Goal: Task Accomplishment & Management: Manage account settings

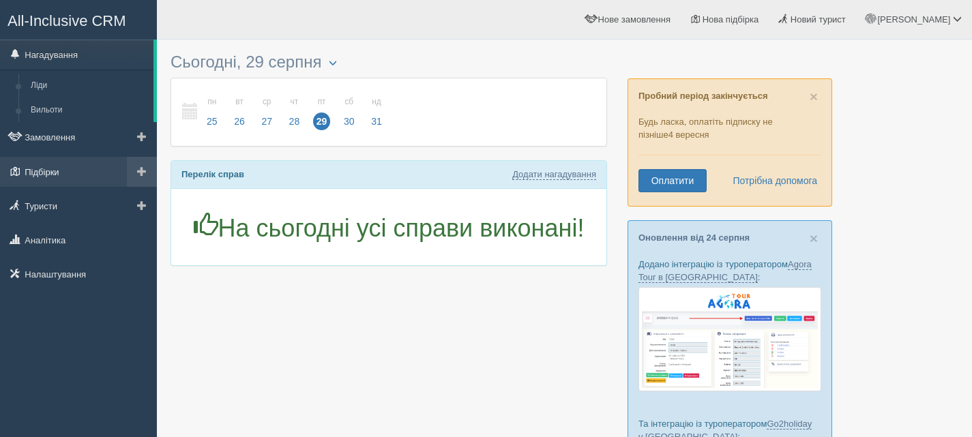
click at [50, 170] on link "Підбірки" at bounding box center [78, 172] width 157 height 30
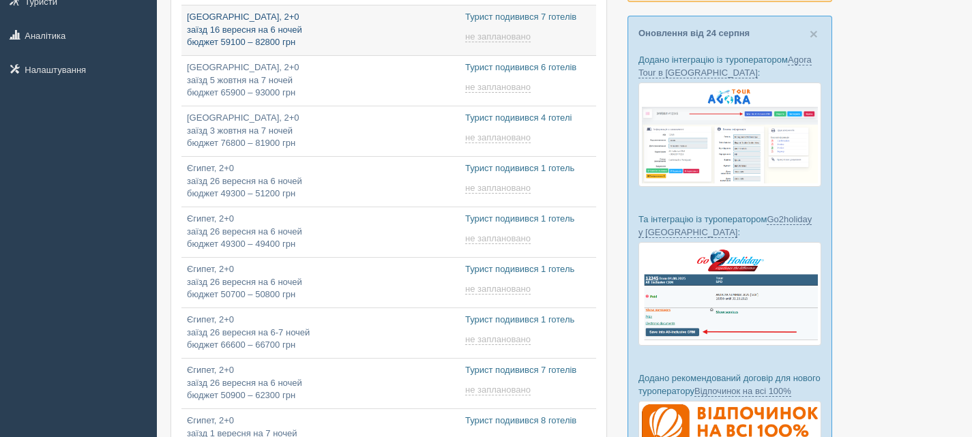
type input "2025-08-29 12:20"
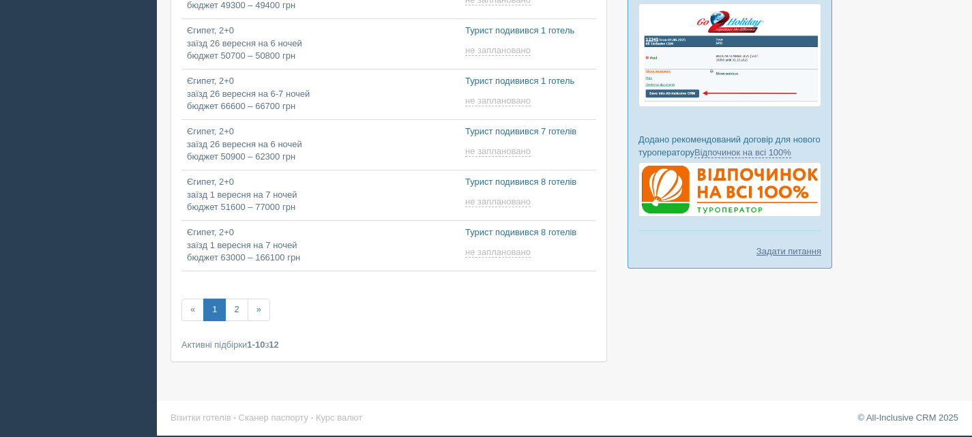
type input "2025-08-29 10:10"
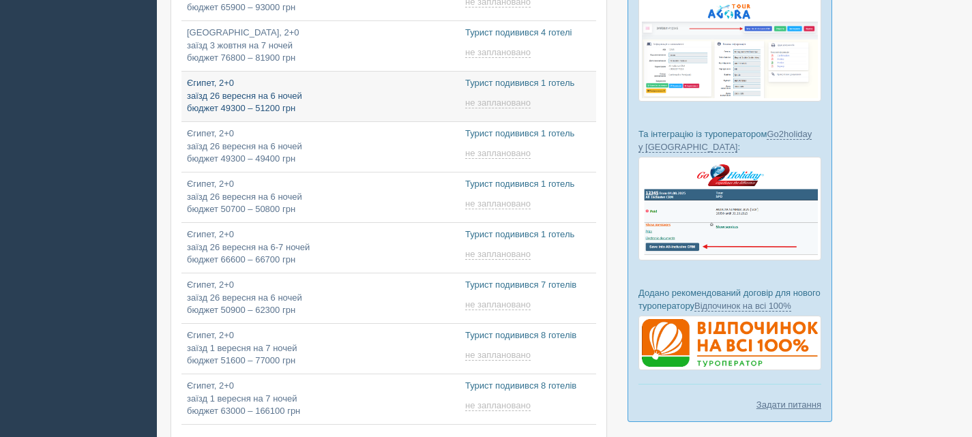
type input "2025-08-29 12:40"
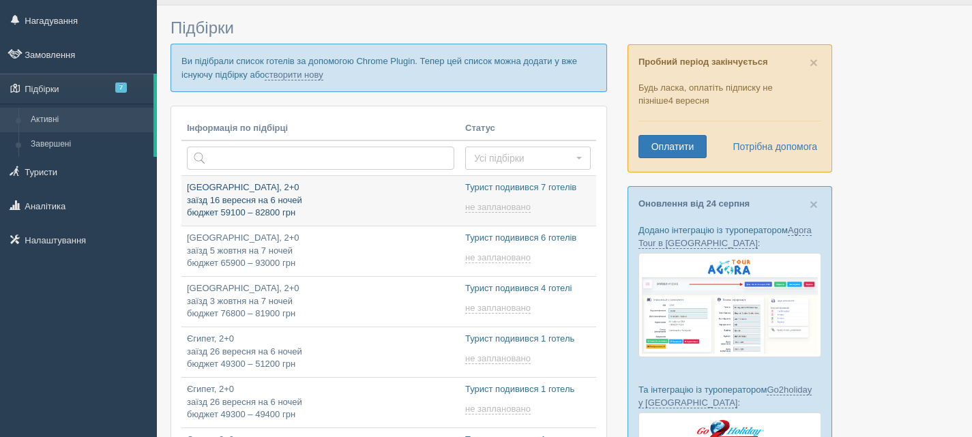
click at [370, 200] on p "Туреччина, 2+0 заїзд 16 вересня на 6 ночей бюджет 59100 – 82800 грн" at bounding box center [320, 200] width 267 height 38
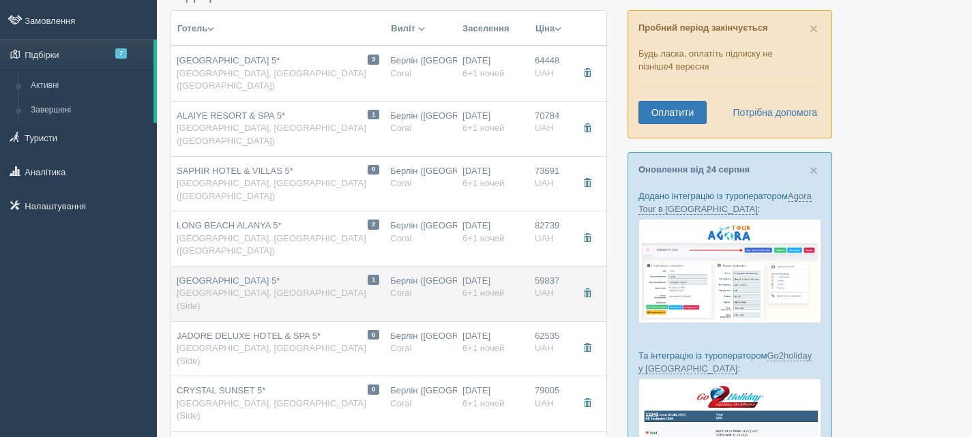
scroll to position [205, 0]
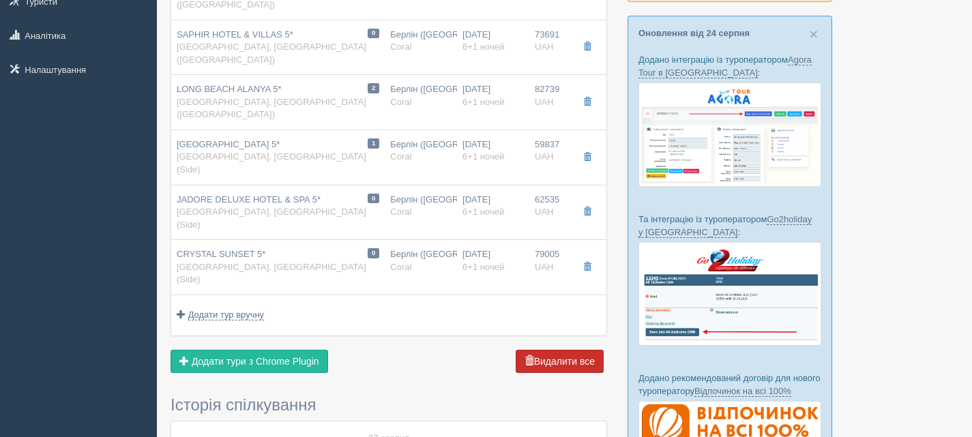
click at [574, 350] on button "Видалити все" at bounding box center [559, 361] width 88 height 23
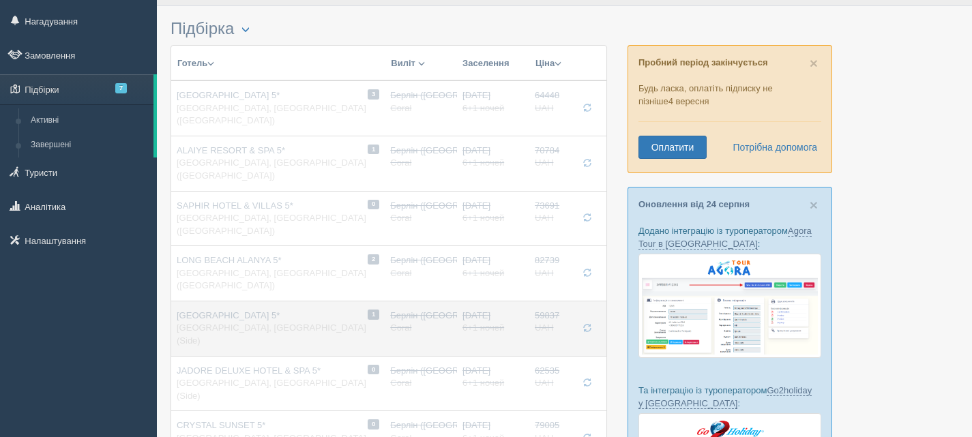
scroll to position [0, 0]
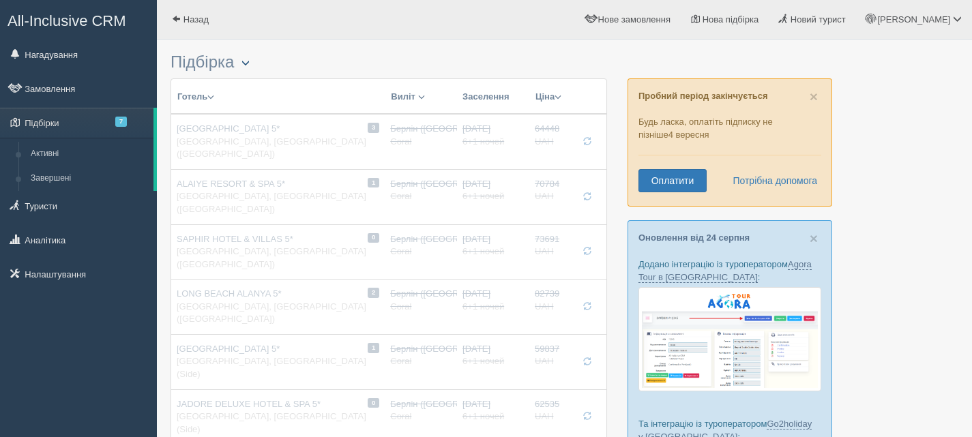
click at [250, 63] on span "button" at bounding box center [245, 63] width 8 height 8
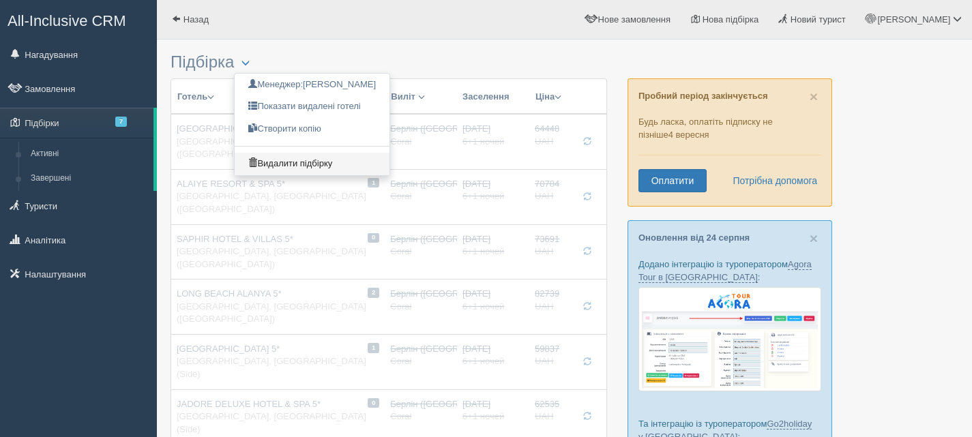
click at [271, 157] on link "Видалити підбірку" at bounding box center [312, 164] width 155 height 22
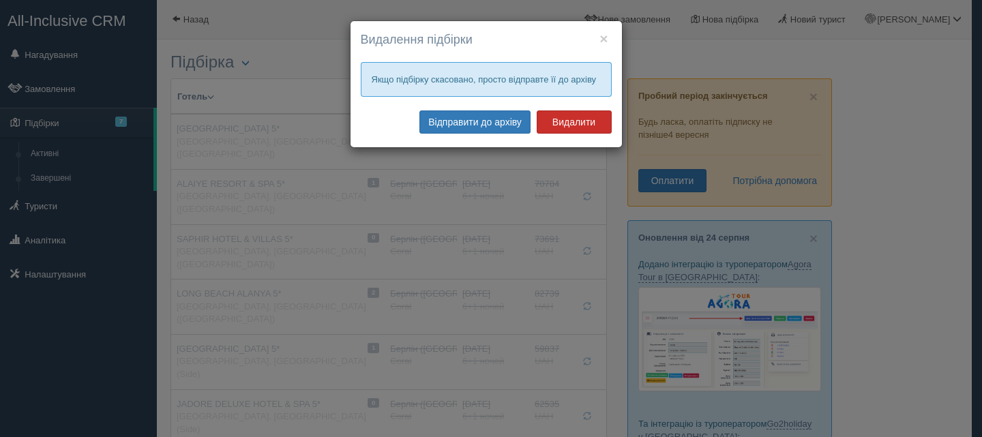
click at [580, 121] on button "Видалити" at bounding box center [574, 121] width 75 height 23
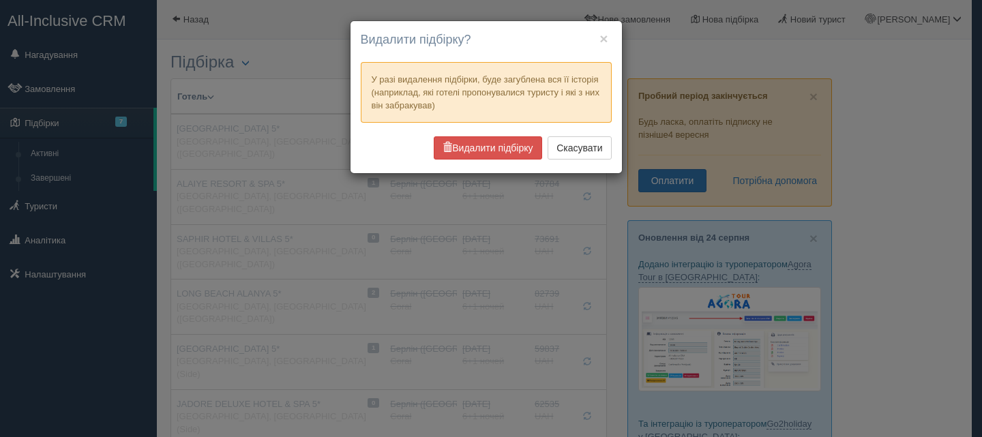
click at [468, 161] on div "Видалити підбірку Скасувати" at bounding box center [486, 149] width 251 height 27
click at [470, 149] on button "Видалити підбірку" at bounding box center [488, 147] width 108 height 23
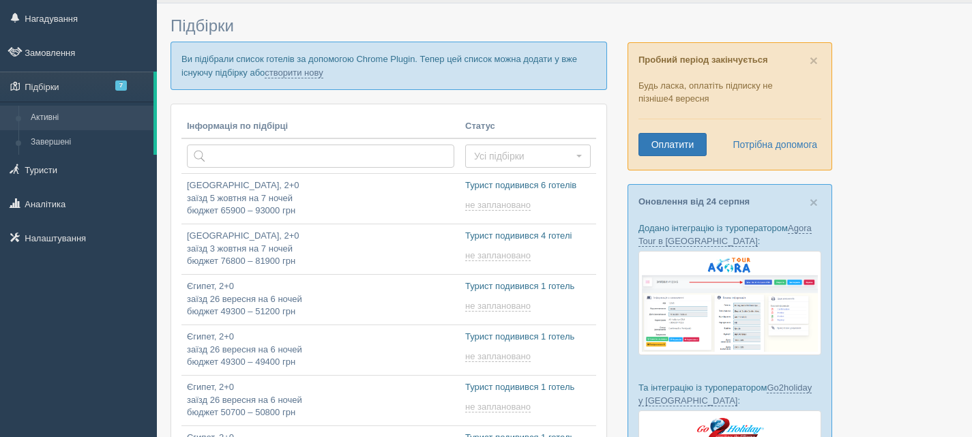
scroll to position [68, 0]
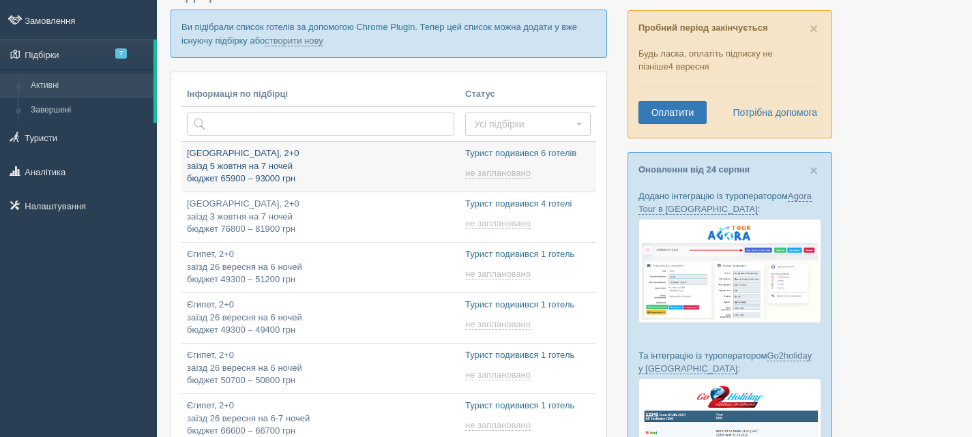
click at [382, 163] on p "Туреччина, 2+0 заїзд 5 жовтня на 7 ночей бюджет 65900 – 93000 грн" at bounding box center [320, 166] width 267 height 38
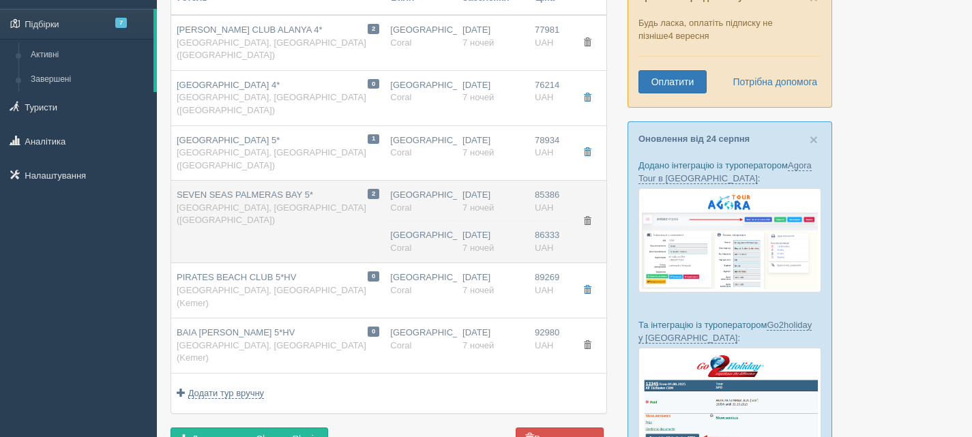
scroll to position [136, 0]
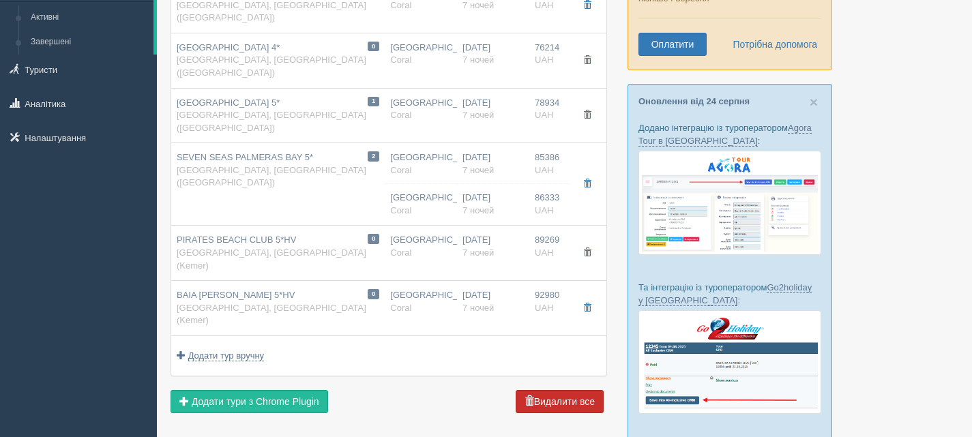
click at [573, 390] on button "Видалити все" at bounding box center [559, 401] width 88 height 23
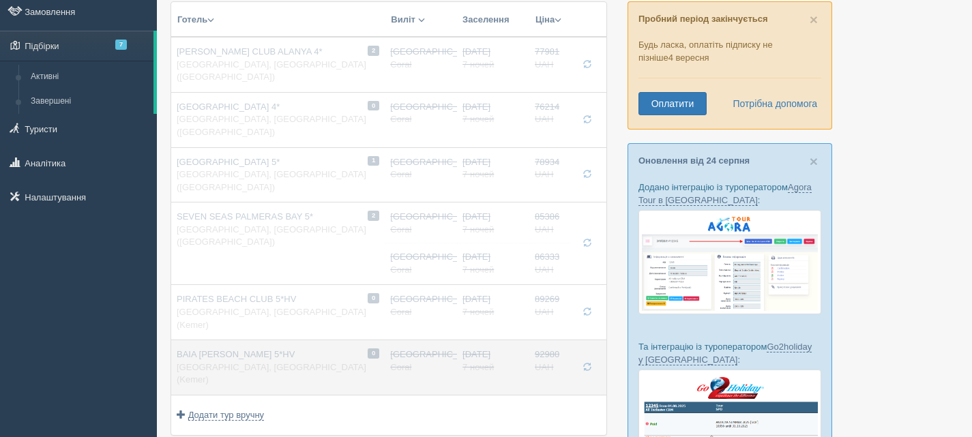
scroll to position [0, 0]
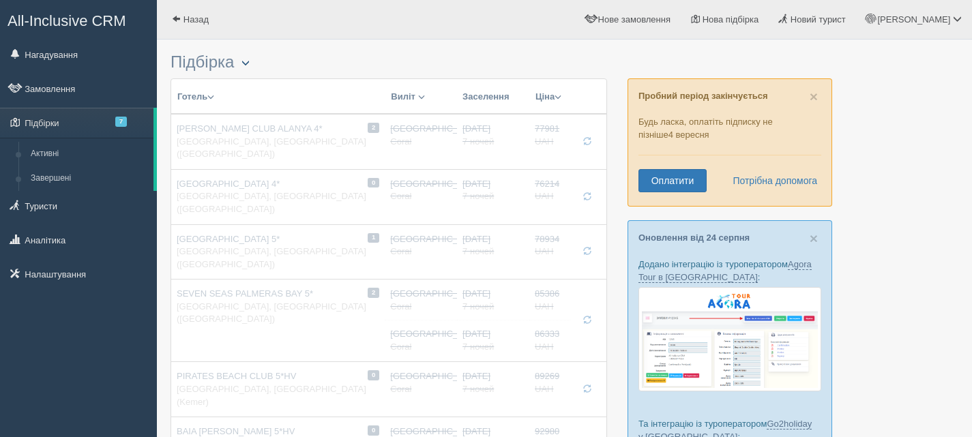
click at [254, 67] on button "button" at bounding box center [245, 63] width 23 height 16
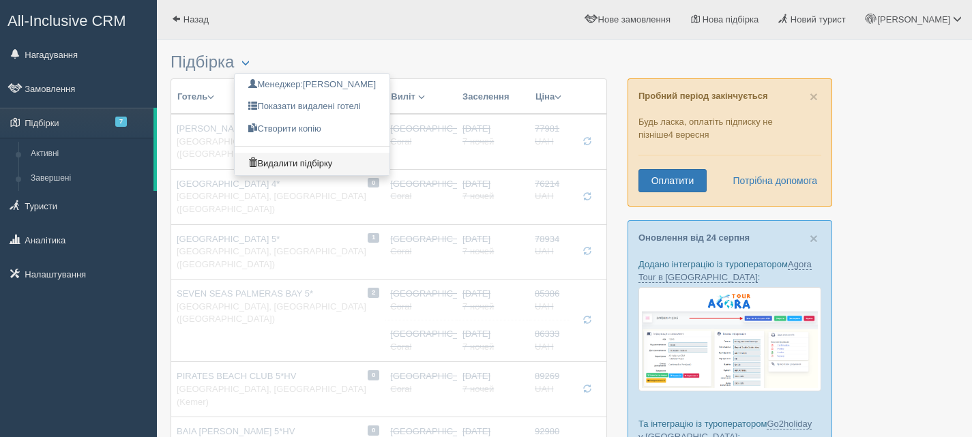
click at [289, 164] on link "Видалити підбірку" at bounding box center [312, 164] width 155 height 22
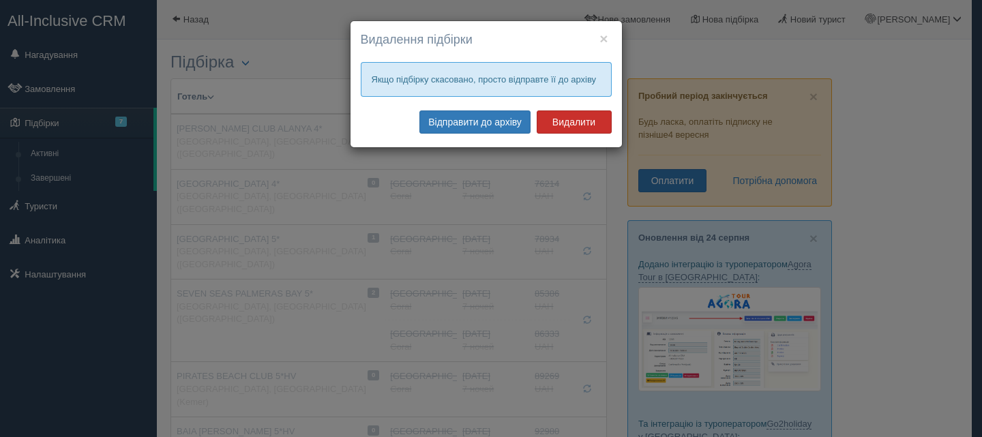
click at [579, 116] on button "Видалити" at bounding box center [574, 121] width 75 height 23
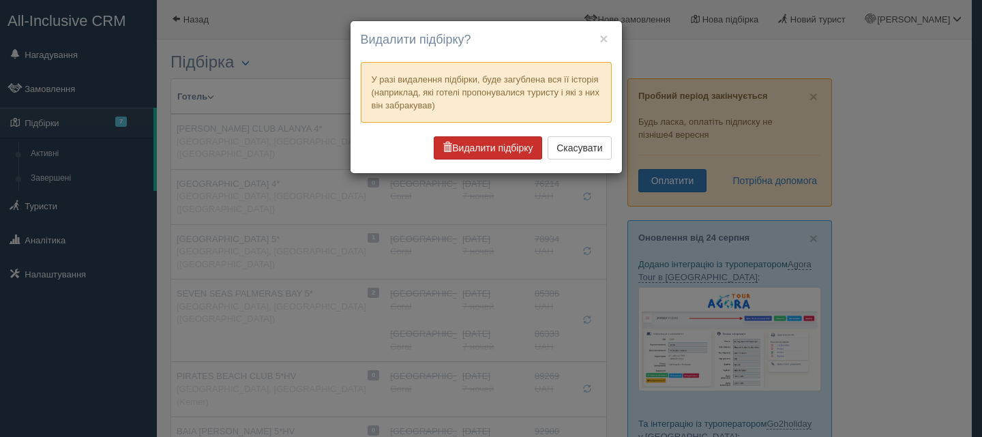
click at [510, 150] on button "Видалити підбірку" at bounding box center [488, 147] width 108 height 23
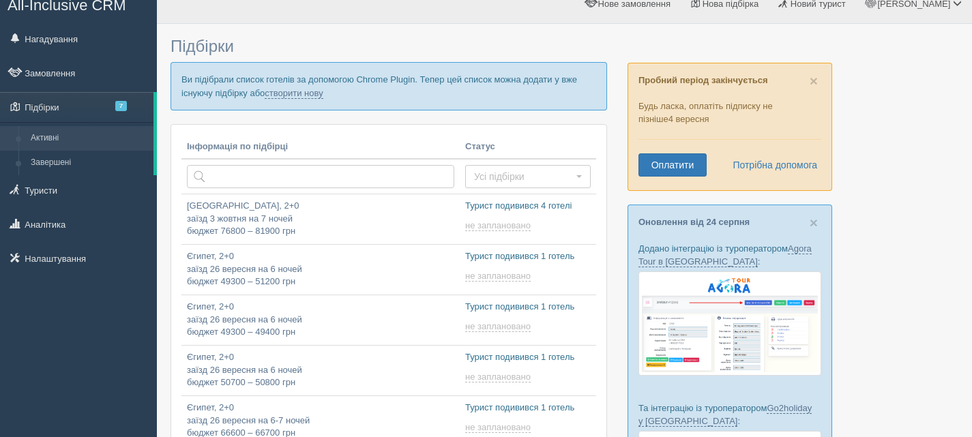
scroll to position [68, 0]
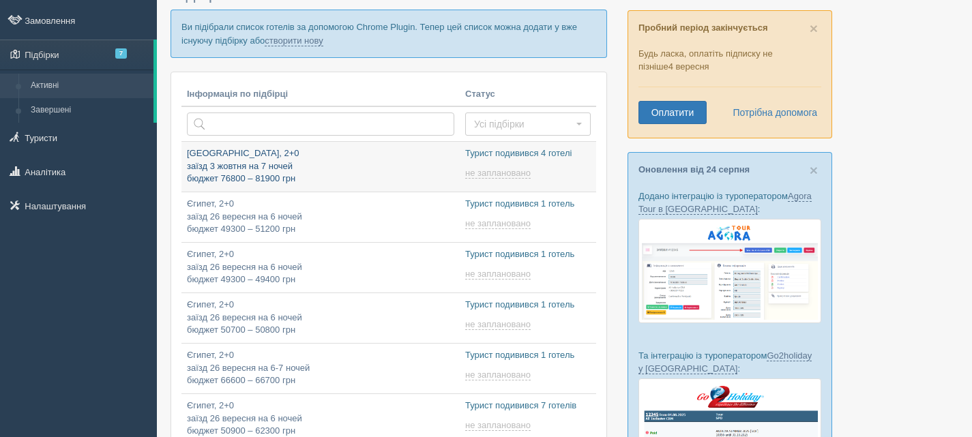
click at [370, 157] on p "Туреччина, 2+0 заїзд 3 жовтня на 7 ночей бюджет 76800 – 81900 грн" at bounding box center [320, 166] width 267 height 38
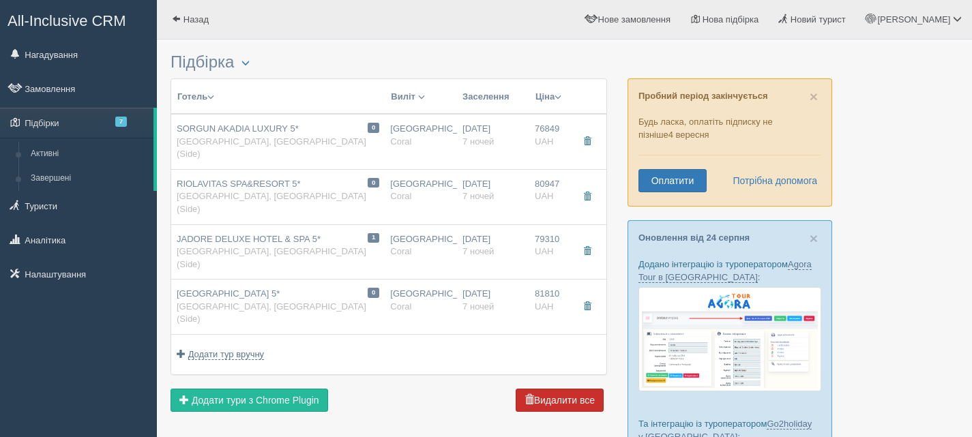
click at [562, 389] on button "Видалити все" at bounding box center [559, 400] width 88 height 23
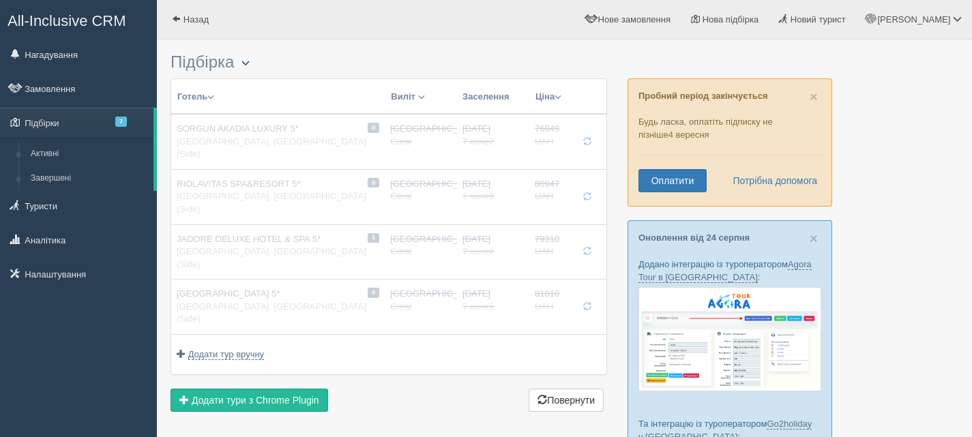
click at [250, 67] on span "button" at bounding box center [245, 63] width 8 height 8
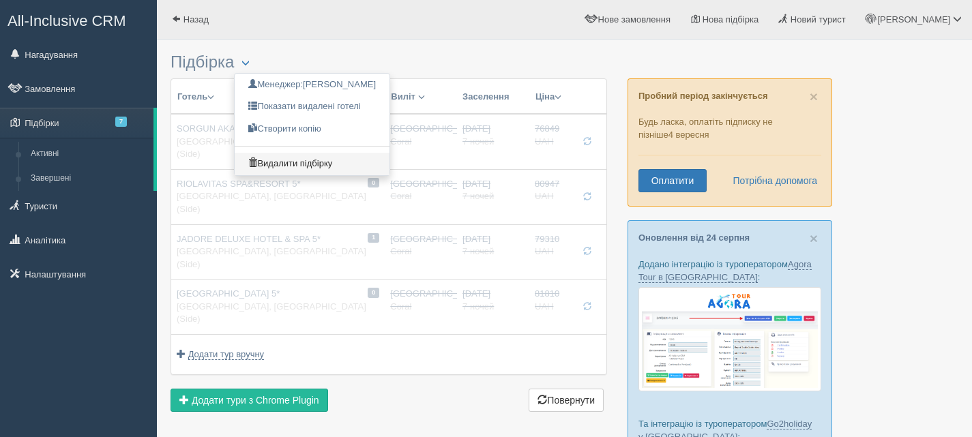
click at [280, 158] on link "Видалити підбірку" at bounding box center [312, 164] width 155 height 22
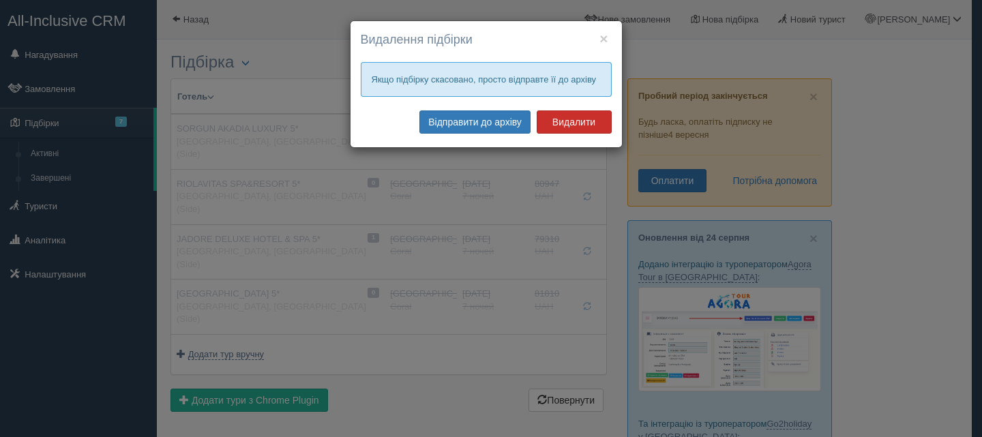
click at [577, 119] on button "Видалити" at bounding box center [574, 121] width 75 height 23
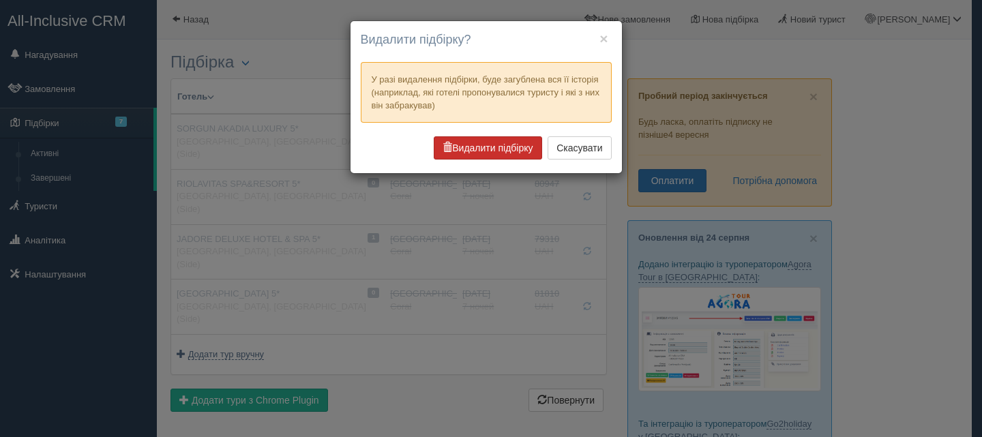
click at [513, 150] on button "Видалити підбірку" at bounding box center [488, 147] width 108 height 23
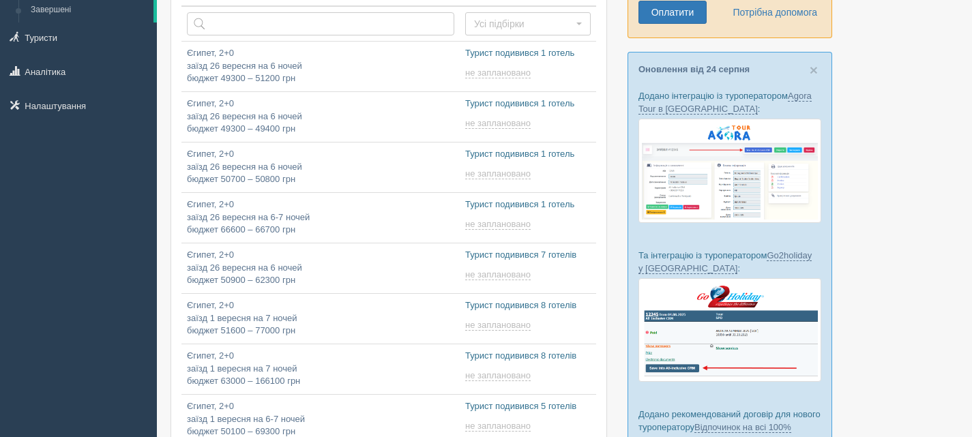
scroll to position [205, 0]
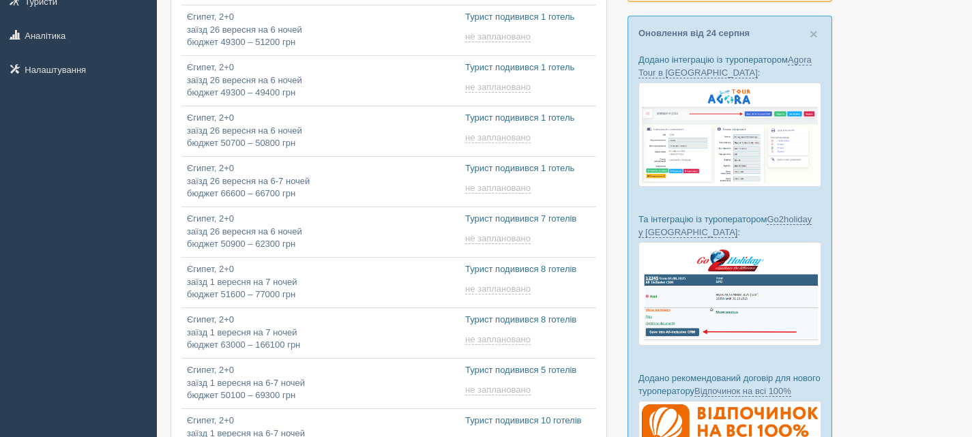
type input "[DATE] 11:45"
type input "2025-08-29 12:20"
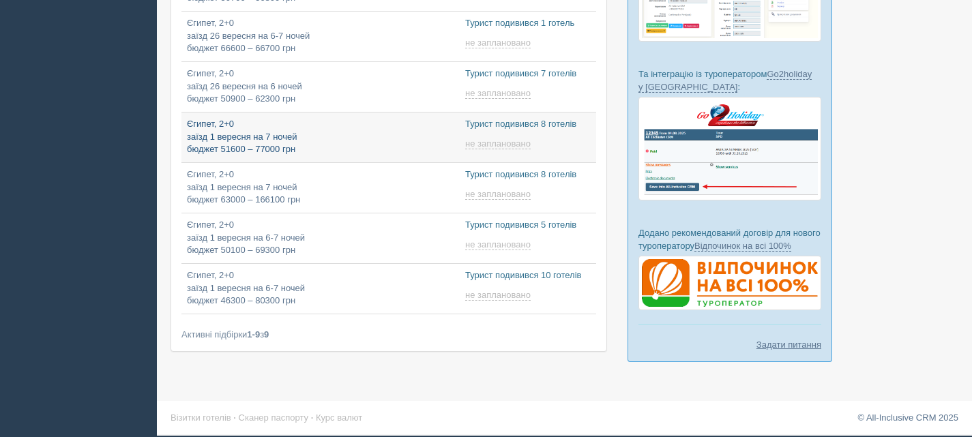
type input "2025-08-29 11:40"
type input "2025-08-29 11:20"
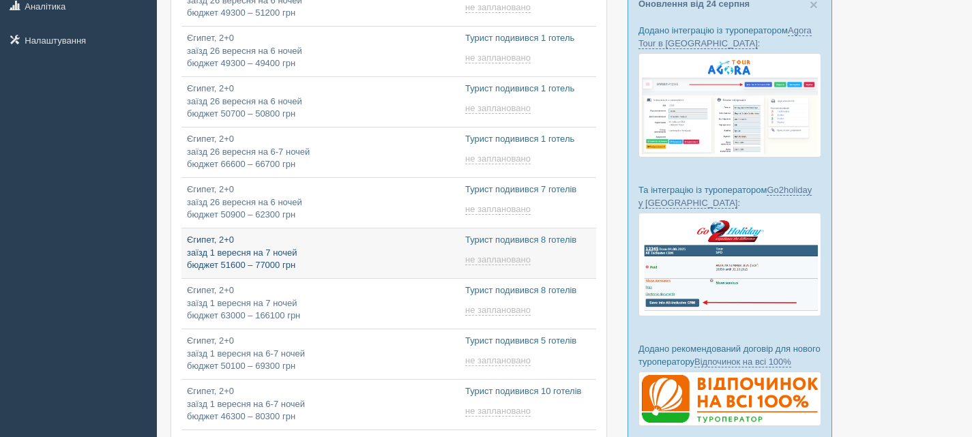
scroll to position [77, 0]
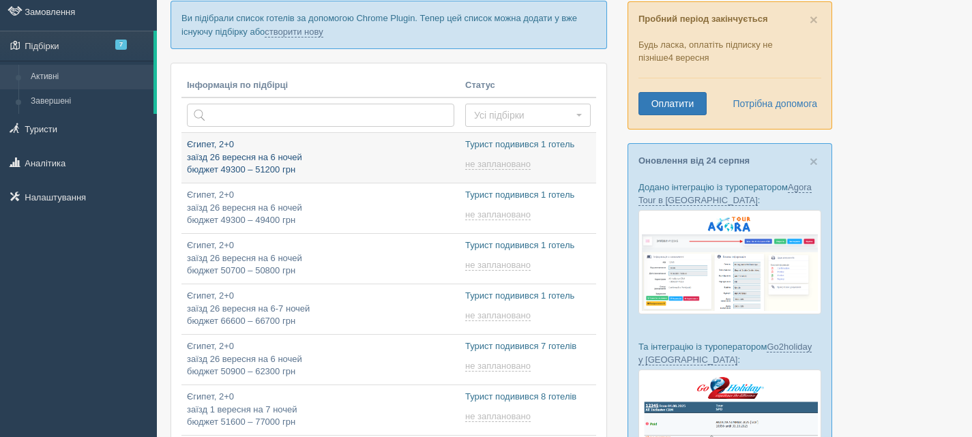
click at [331, 153] on p "Єгипет, 2+0 заїзд 26 вересня на 6 ночей бюджет 49300 – 51200 грн" at bounding box center [320, 157] width 267 height 38
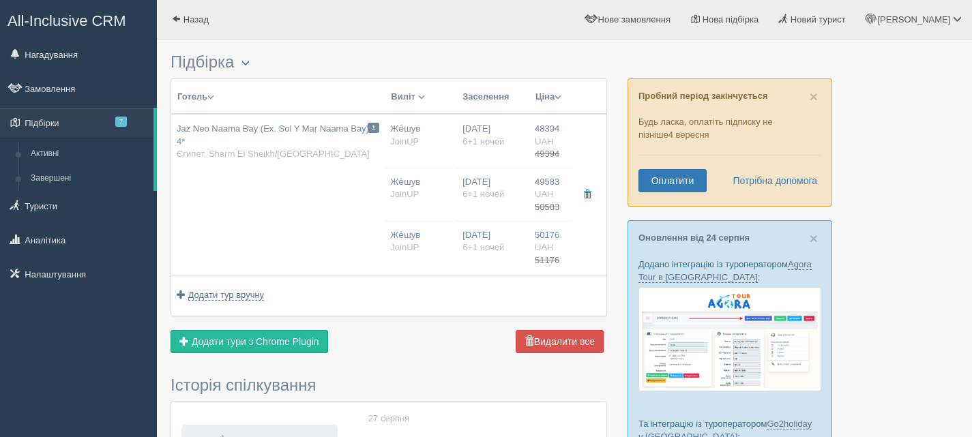
click at [562, 341] on button "Видалити все" at bounding box center [559, 341] width 88 height 23
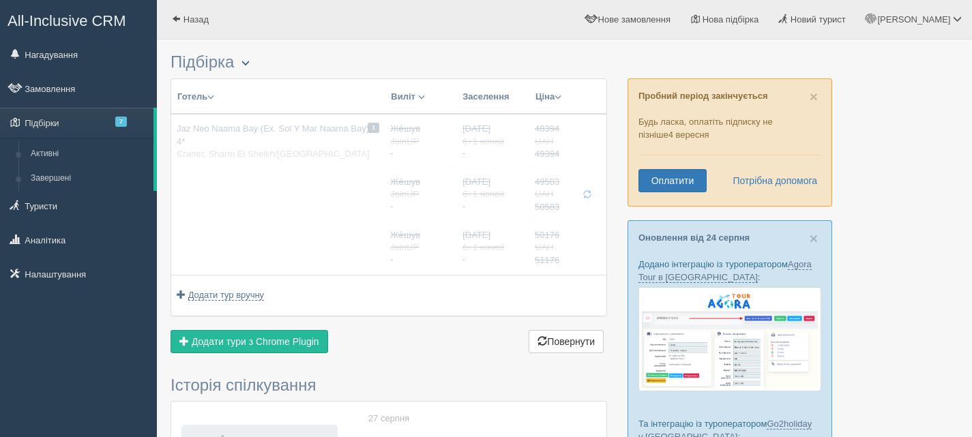
click at [250, 63] on span "button" at bounding box center [245, 63] width 8 height 8
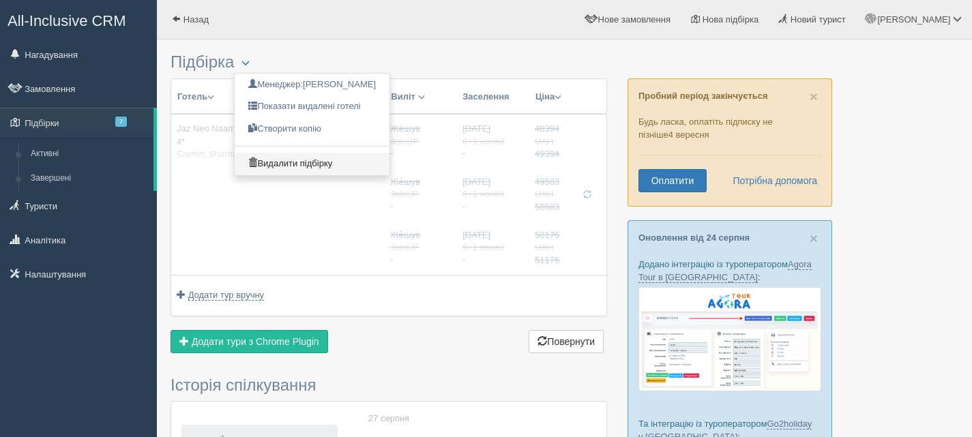
click at [275, 161] on link "Видалити підбірку" at bounding box center [312, 164] width 155 height 22
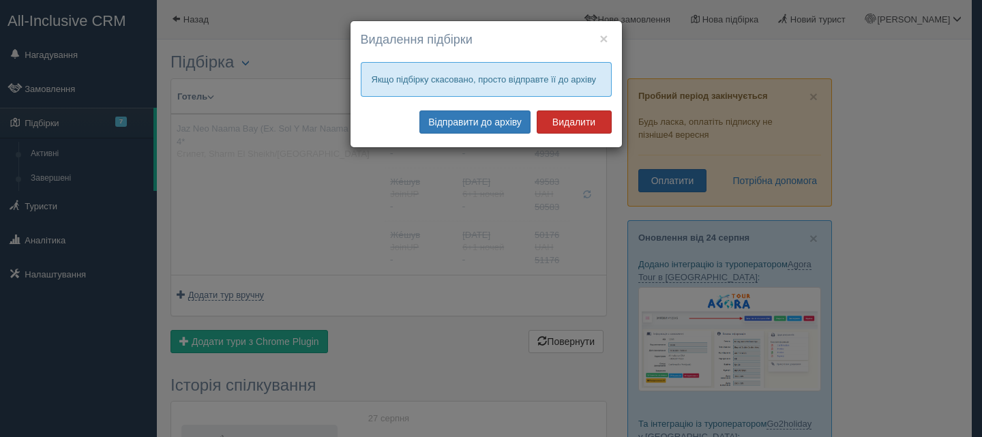
click at [565, 120] on button "Видалити" at bounding box center [574, 121] width 75 height 23
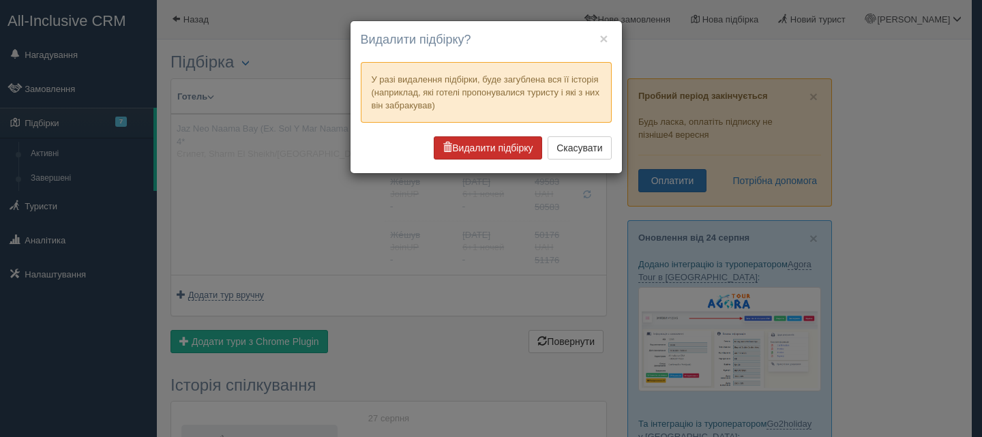
click at [496, 149] on button "Видалити підбірку" at bounding box center [488, 147] width 108 height 23
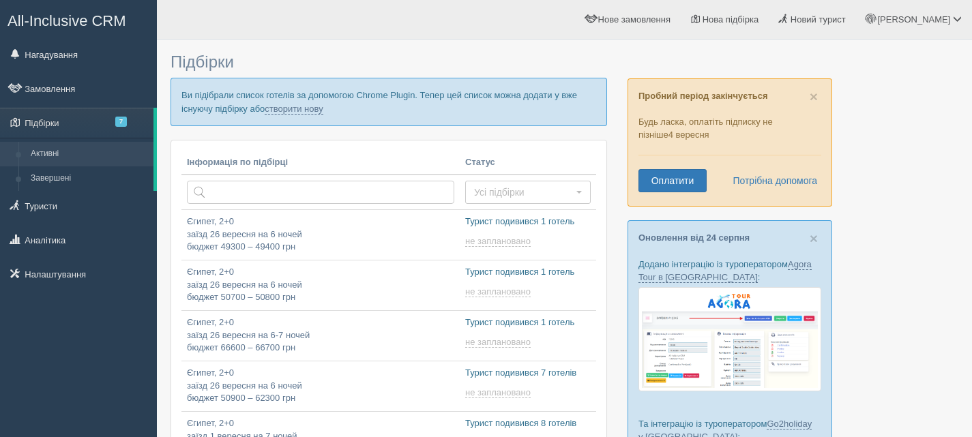
scroll to position [205, 0]
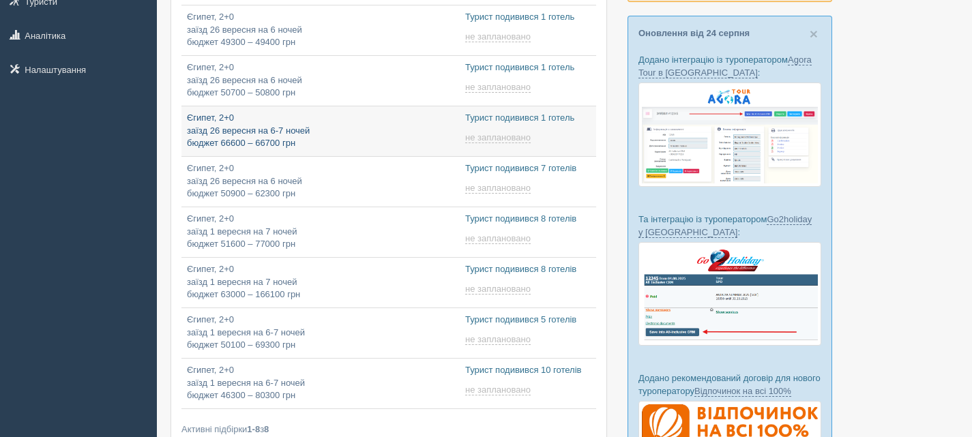
type input "[DATE] 11:40"
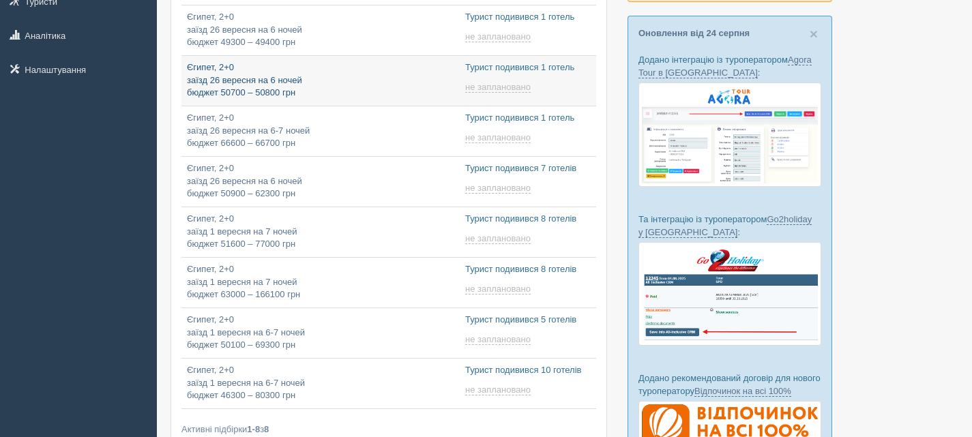
type input "[DATE] 11:45"
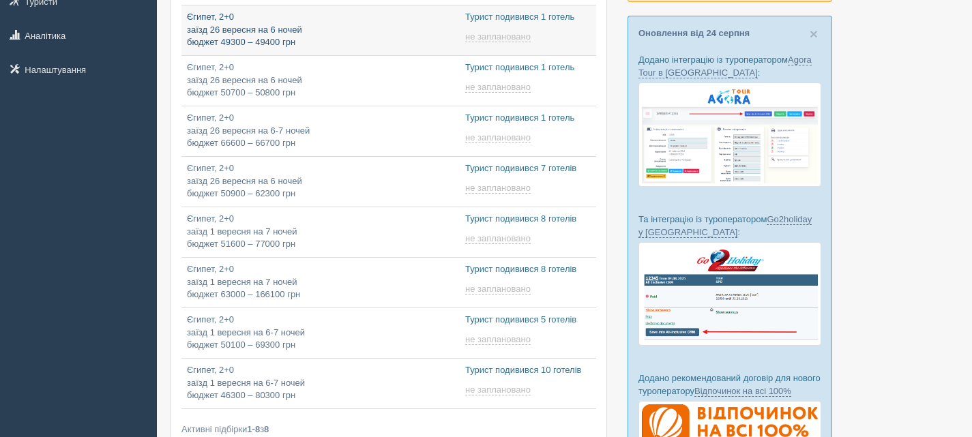
click at [375, 38] on p "Єгипет, 2+0 заїзд 26 вересня на 6 ночей бюджет 49300 – 49400 грн" at bounding box center [320, 30] width 267 height 38
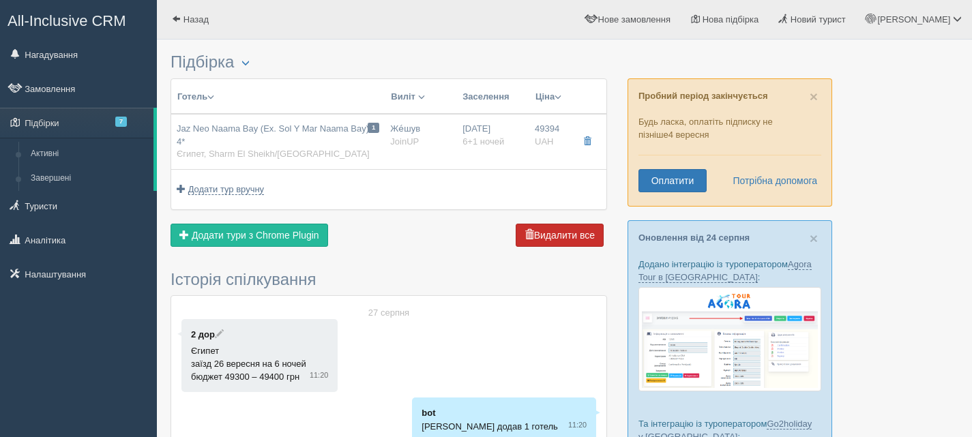
click at [562, 239] on button "Видалити все" at bounding box center [559, 235] width 88 height 23
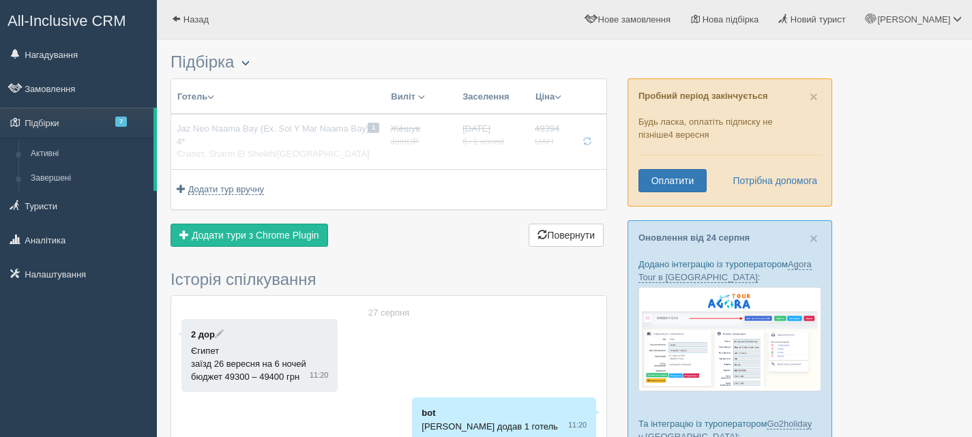
click at [249, 63] on span "button" at bounding box center [245, 63] width 8 height 8
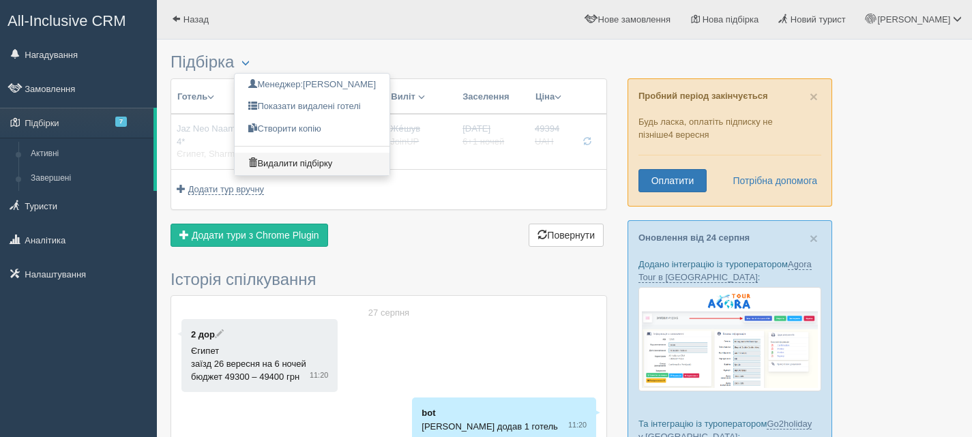
click at [269, 163] on link "Видалити підбірку" at bounding box center [312, 164] width 155 height 22
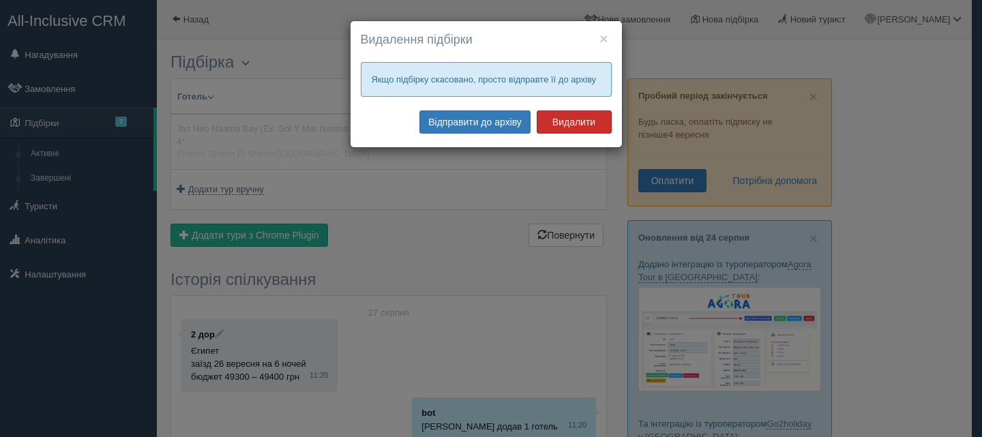
click at [570, 122] on button "Видалити" at bounding box center [574, 121] width 75 height 23
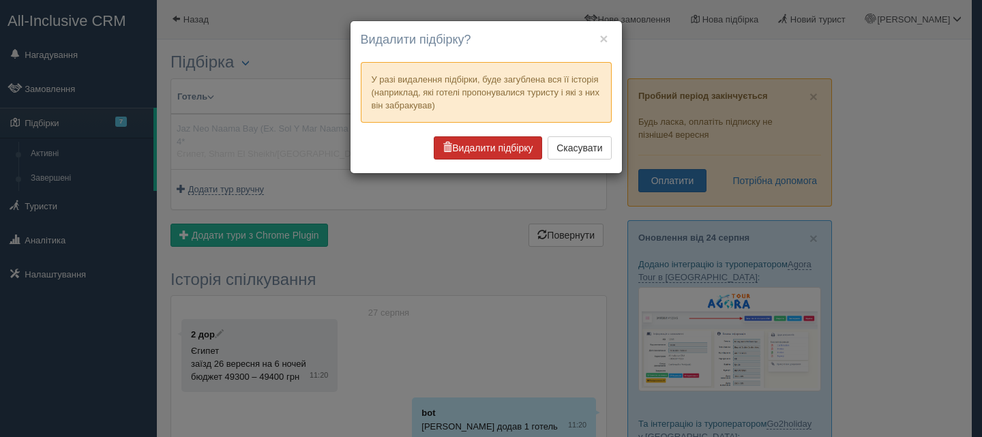
click at [528, 145] on button "Видалити підбірку" at bounding box center [488, 147] width 108 height 23
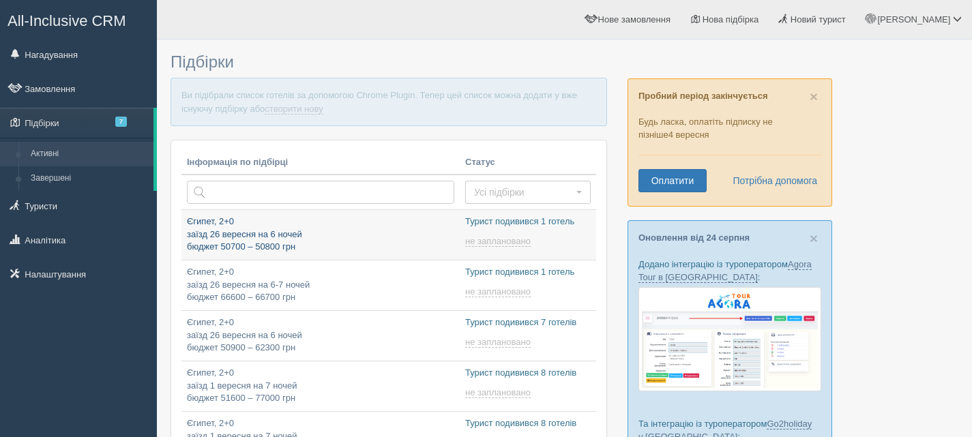
type input "[DATE] 11:45"
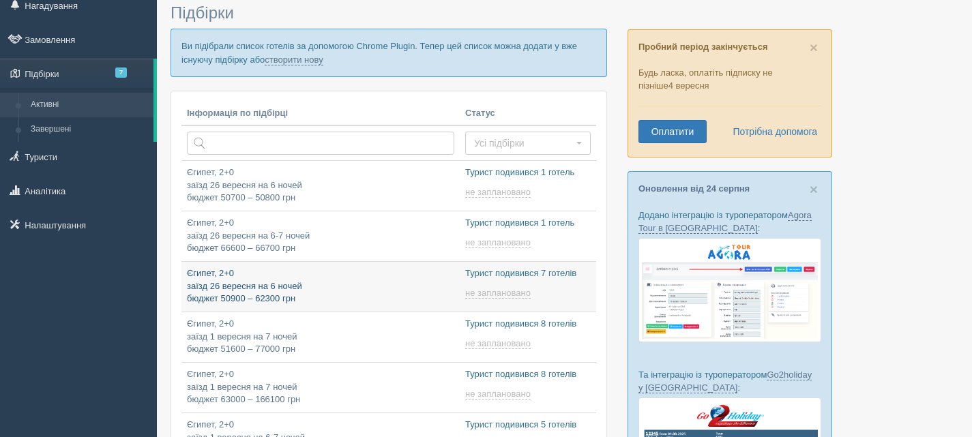
type input "[DATE] 17:30"
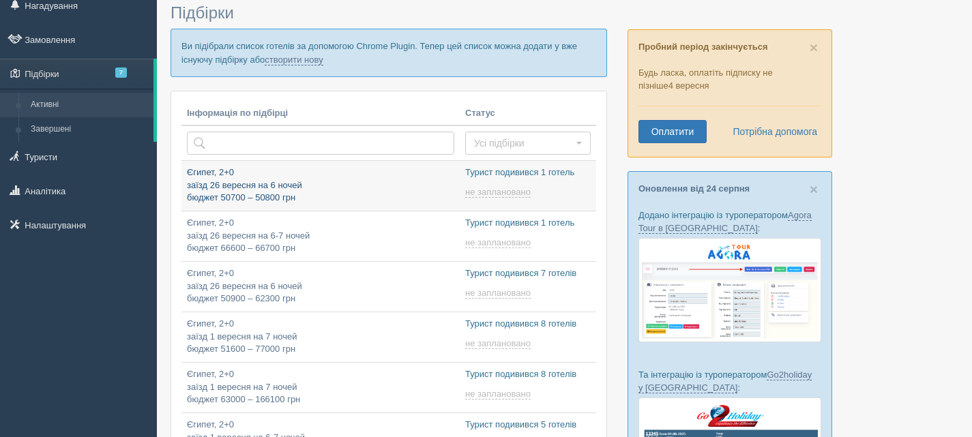
type input "[DATE] 11:40"
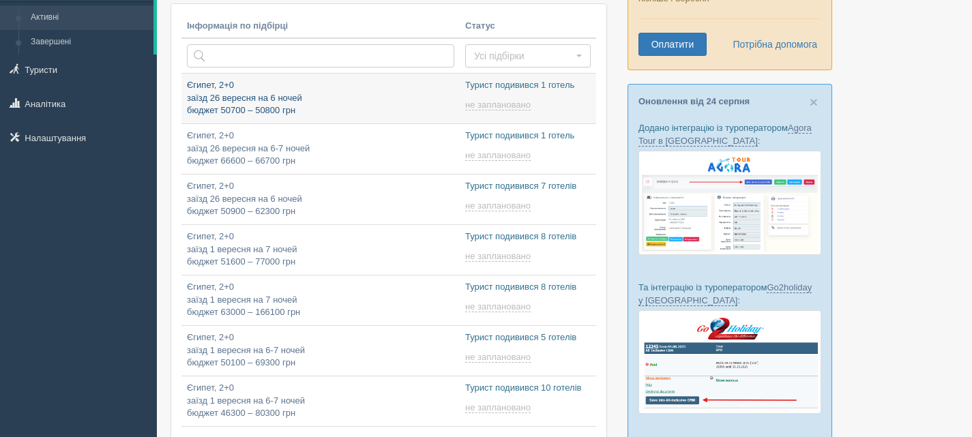
click at [314, 96] on p "Єгипет, 2+0 заїзд 26 вересня на 6 ночей бюджет 50700 – 50800 грн" at bounding box center [320, 98] width 267 height 38
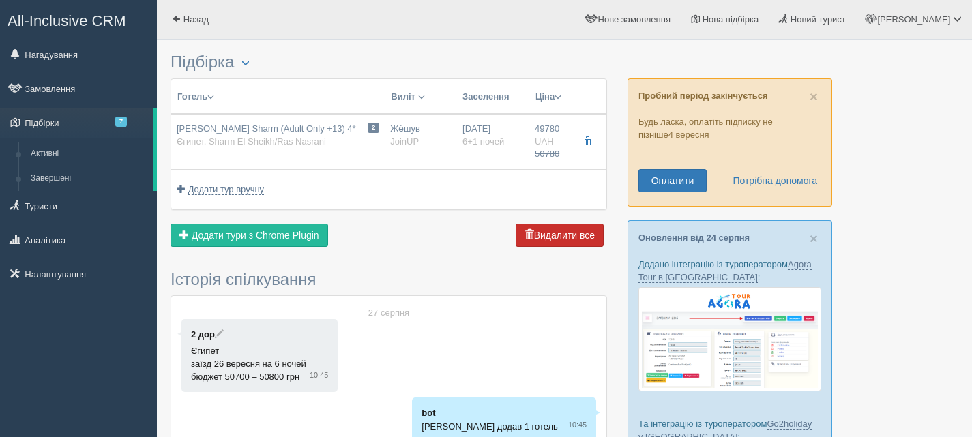
click at [554, 234] on button "Видалити все" at bounding box center [559, 235] width 88 height 23
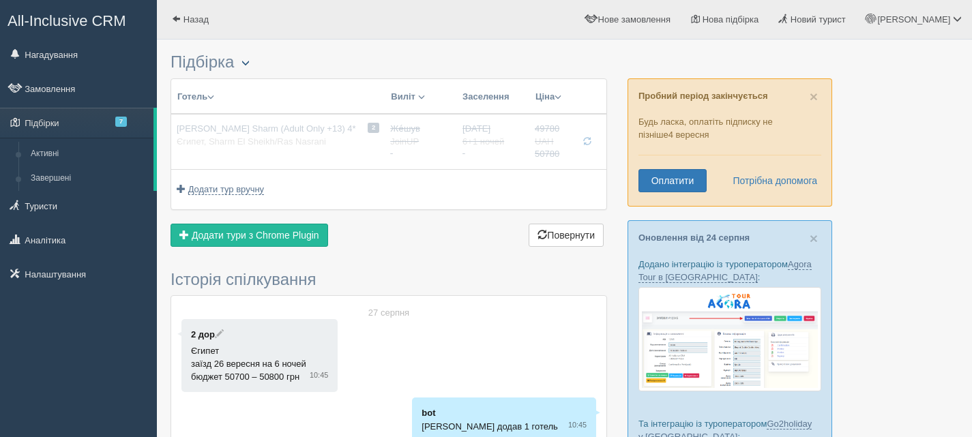
click at [250, 61] on span "button" at bounding box center [245, 63] width 8 height 8
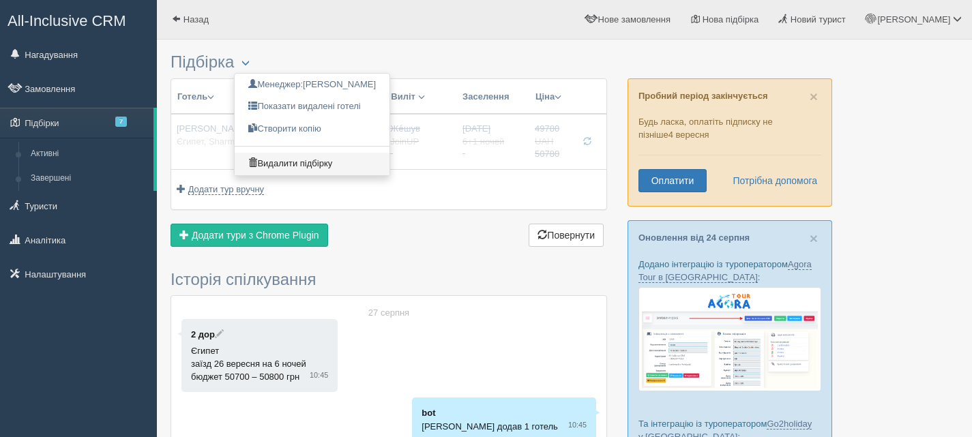
click at [285, 159] on link "Видалити підбірку" at bounding box center [312, 164] width 155 height 22
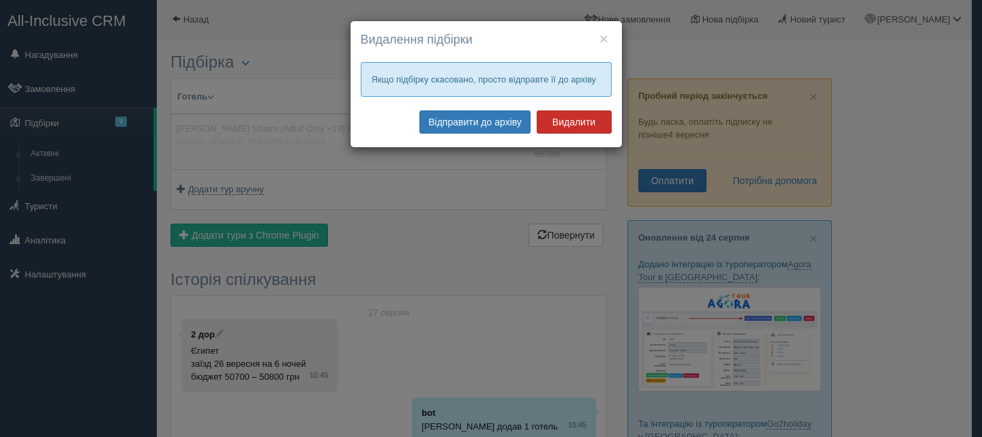
click at [569, 124] on button "Видалити" at bounding box center [574, 121] width 75 height 23
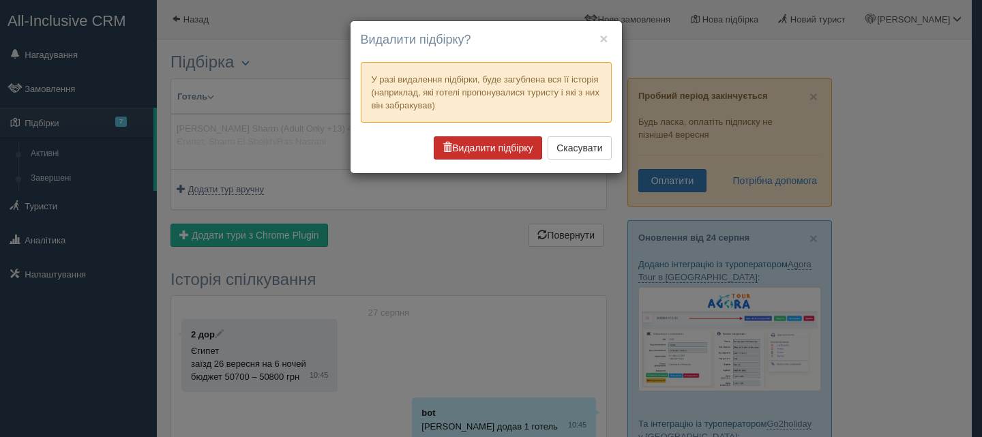
click at [507, 140] on button "Видалити підбірку" at bounding box center [488, 147] width 108 height 23
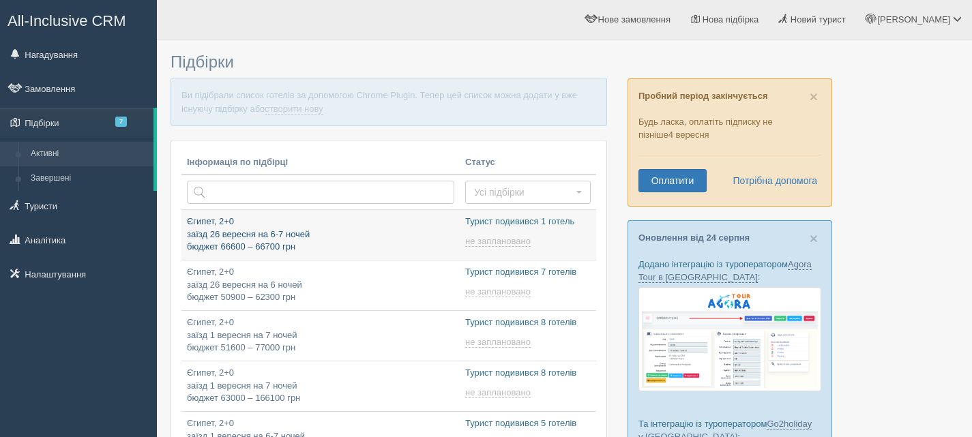
type input "[DATE] 11:40"
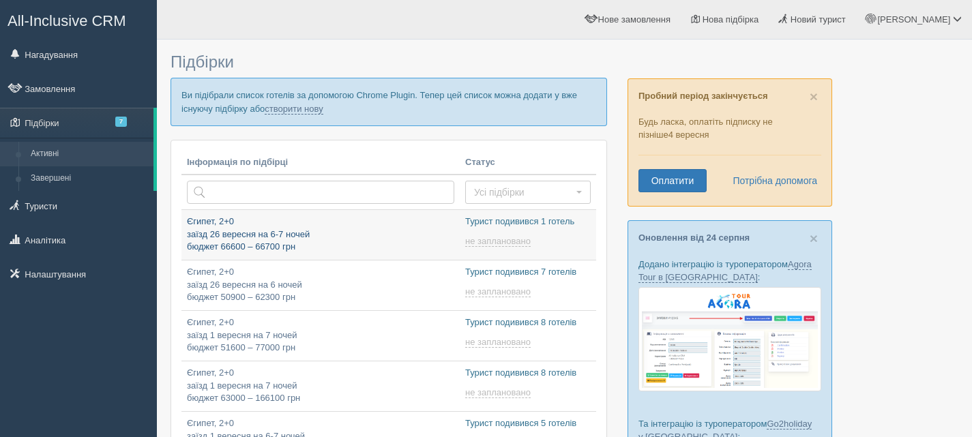
click at [271, 234] on p "Єгипет, 2+0 заїзд 26 вересня на 6-7 ночей бюджет 66600 – 66700 грн" at bounding box center [320, 234] width 267 height 38
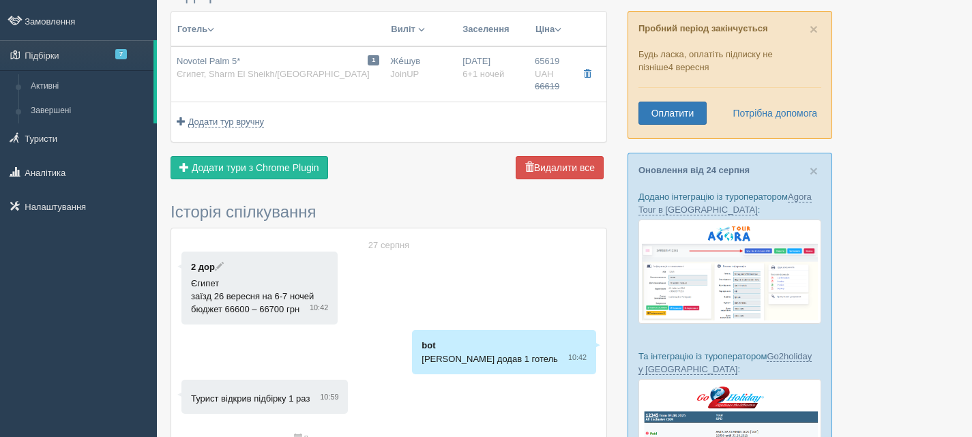
scroll to position [68, 0]
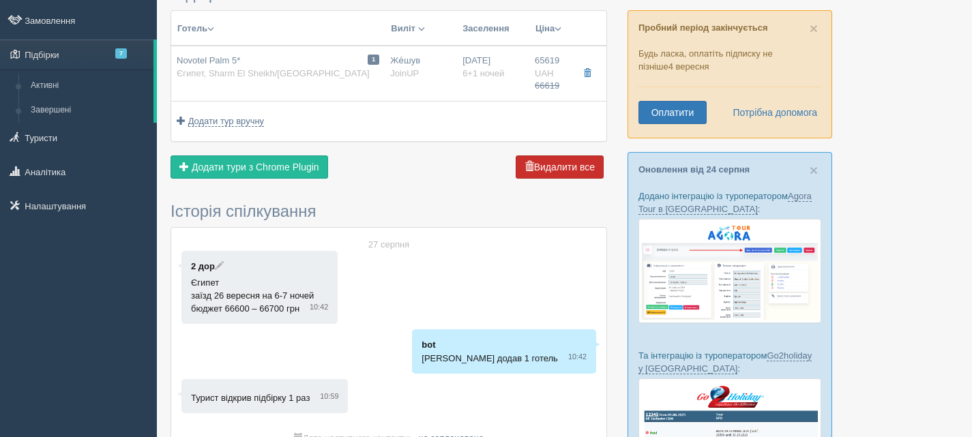
click at [557, 162] on button "Видалити все" at bounding box center [559, 166] width 88 height 23
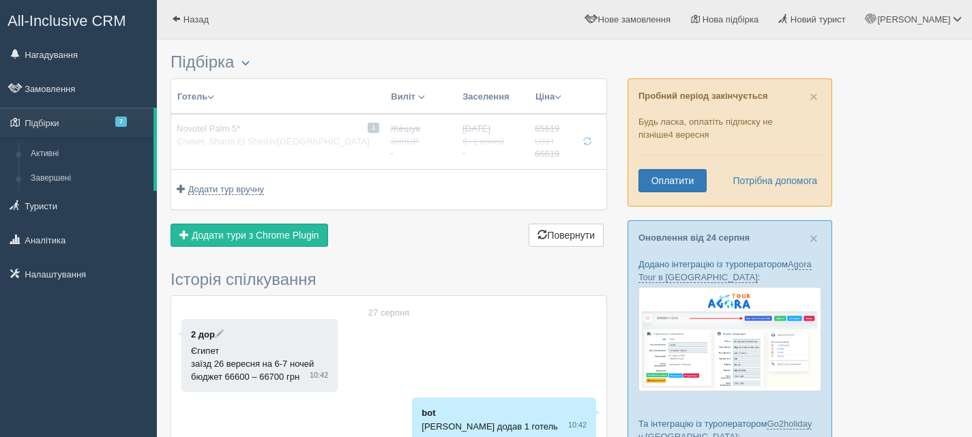
scroll to position [0, 0]
click at [255, 65] on button "button" at bounding box center [245, 63] width 23 height 16
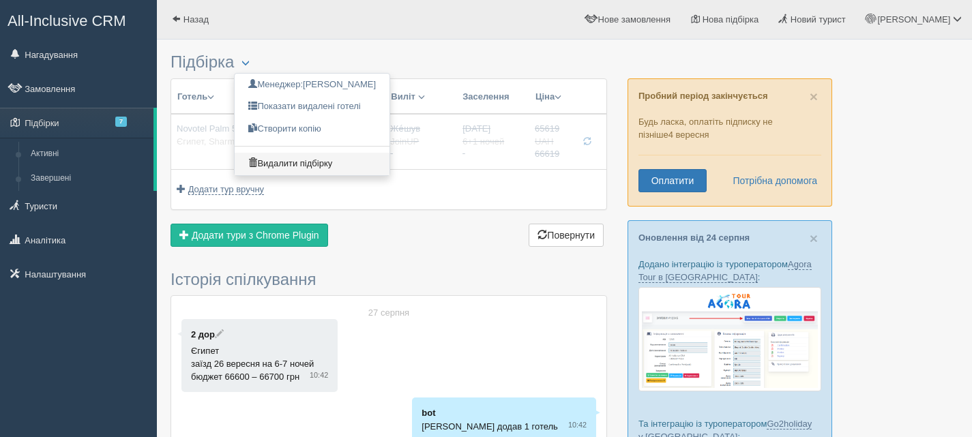
click at [300, 168] on link "Видалити підбірку" at bounding box center [312, 164] width 155 height 22
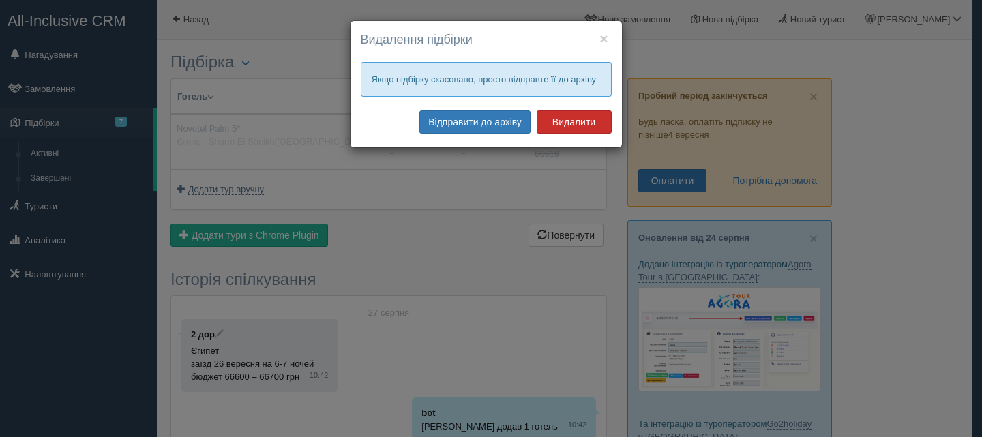
click at [571, 123] on button "Видалити" at bounding box center [574, 121] width 75 height 23
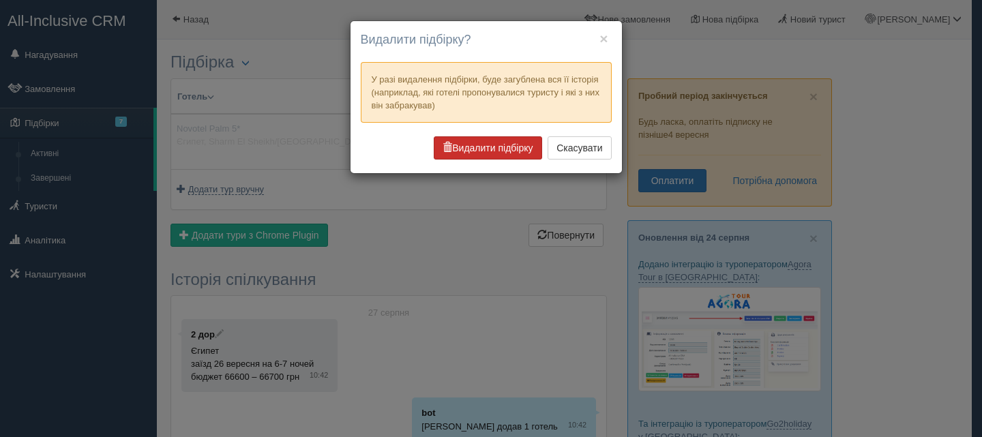
click at [481, 138] on button "Видалити підбірку" at bounding box center [488, 147] width 108 height 23
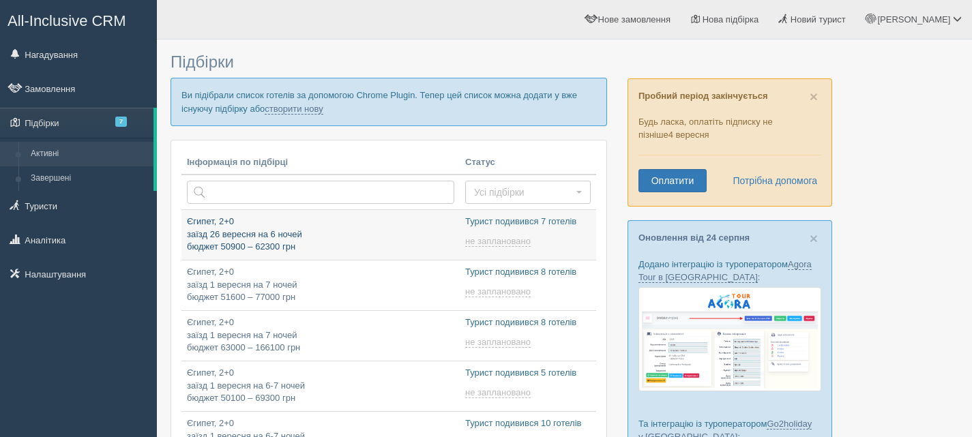
type input "[DATE] 17:30"
click at [342, 226] on p "Єгипет, 2+0 заїзд 26 вересня на 6 ночей бюджет 50900 – 62300 грн" at bounding box center [320, 234] width 267 height 38
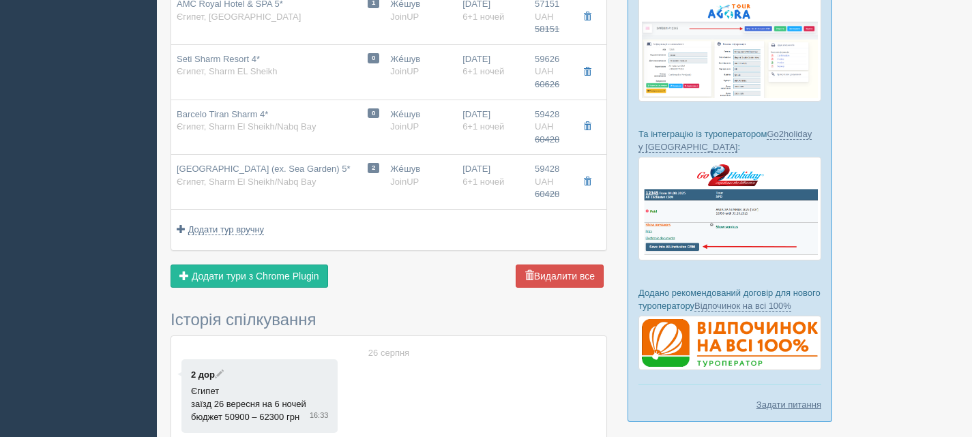
scroll to position [341, 0]
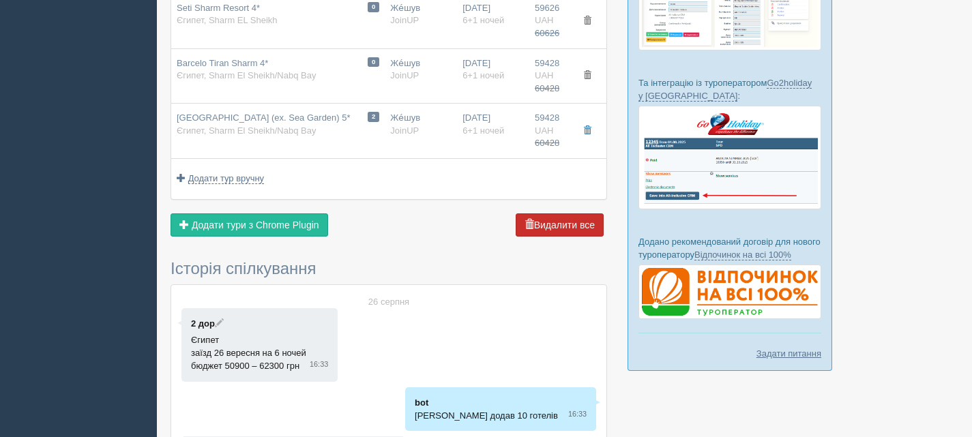
click at [588, 222] on button "Видалити все" at bounding box center [559, 224] width 88 height 23
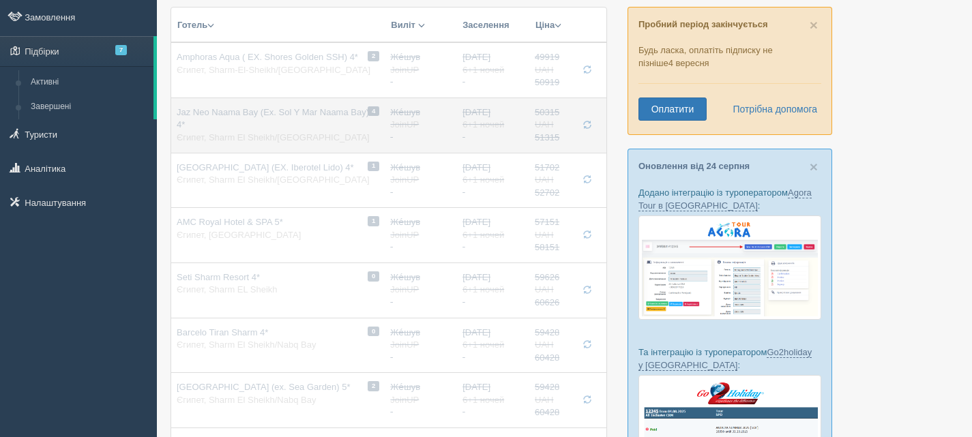
scroll to position [0, 0]
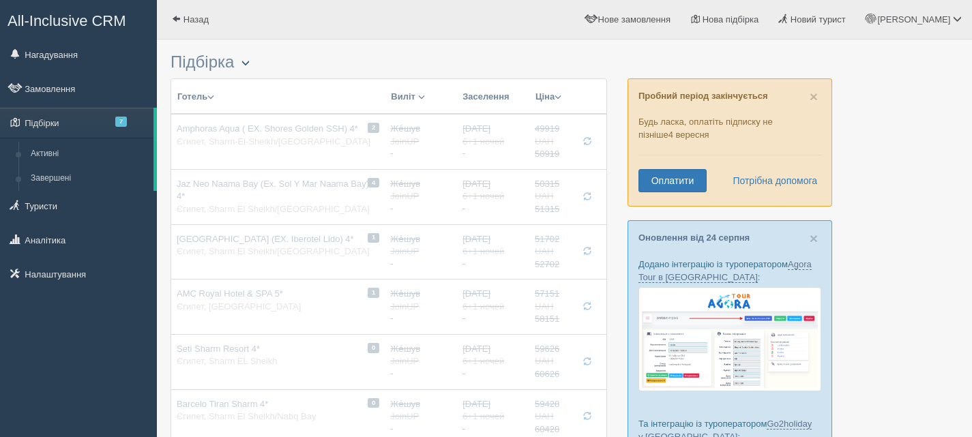
click at [253, 57] on button "button" at bounding box center [245, 63] width 23 height 16
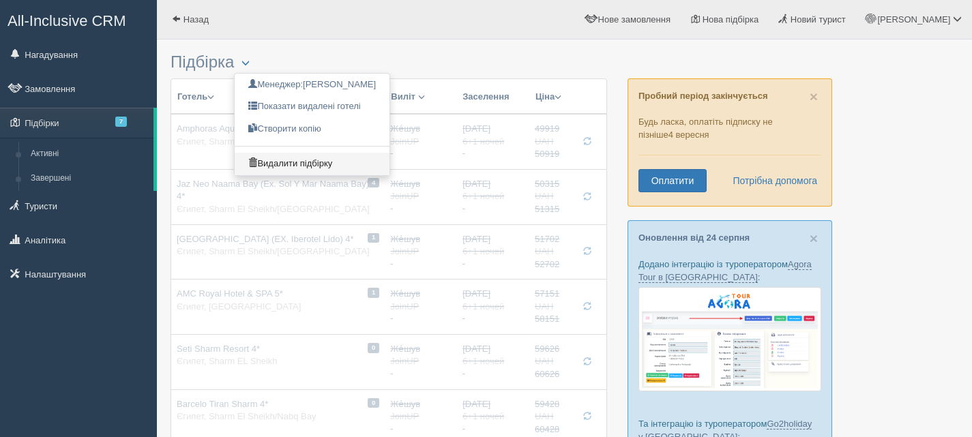
click at [291, 156] on link "Видалити підбірку" at bounding box center [312, 164] width 155 height 22
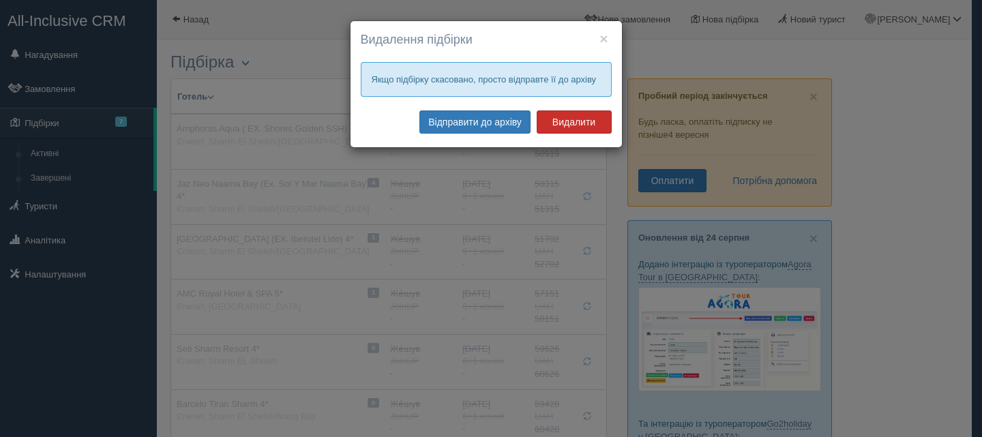
click at [564, 123] on button "Видалити" at bounding box center [574, 121] width 75 height 23
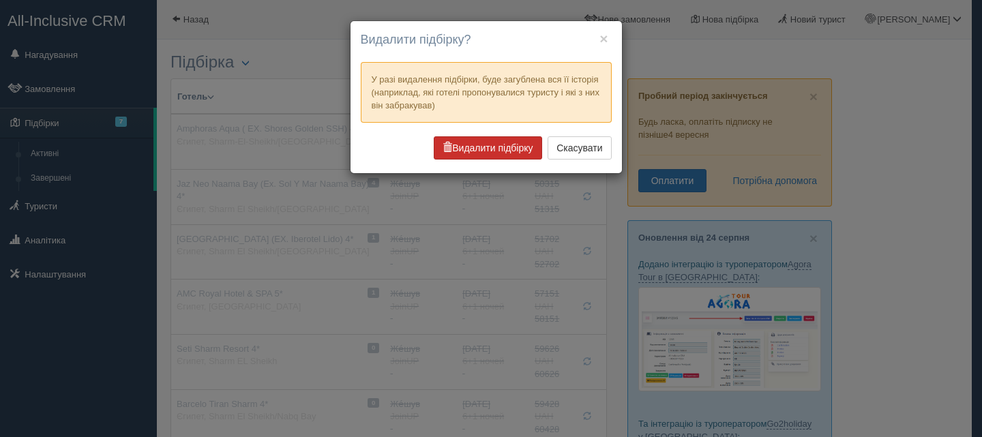
click at [494, 145] on button "Видалити підбірку" at bounding box center [488, 147] width 108 height 23
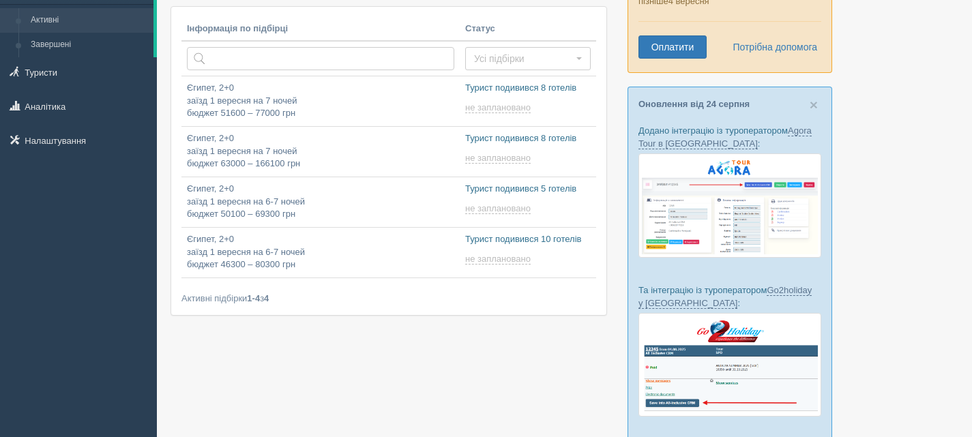
scroll to position [136, 0]
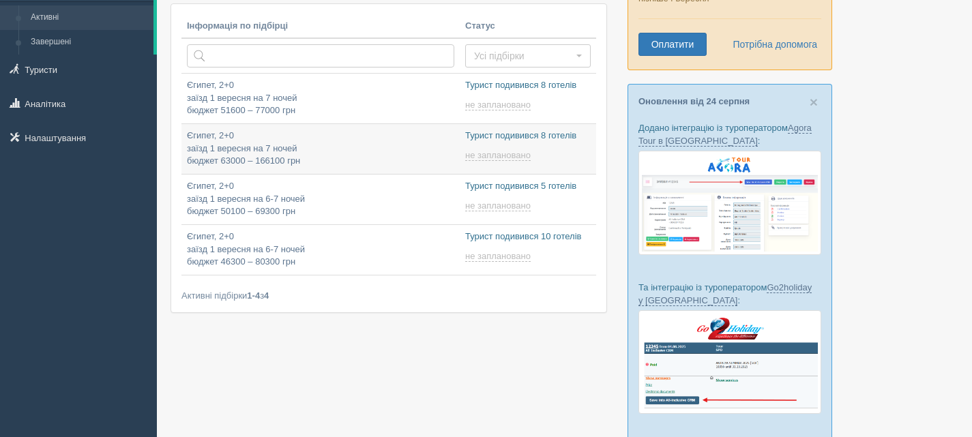
type input "2025-08-29 10:10"
type input "2025-08-29 9:35"
type input "[DATE] 9:25"
click at [368, 235] on p "Єгипет, 2+0 заїзд 1 вересня на 6-7 ночей бюджет 46300 – 80300 грн" at bounding box center [320, 249] width 267 height 38
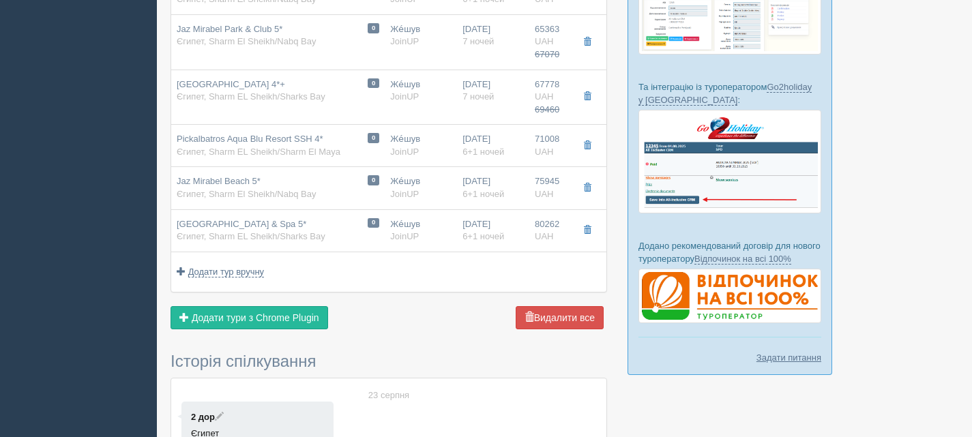
scroll to position [341, 0]
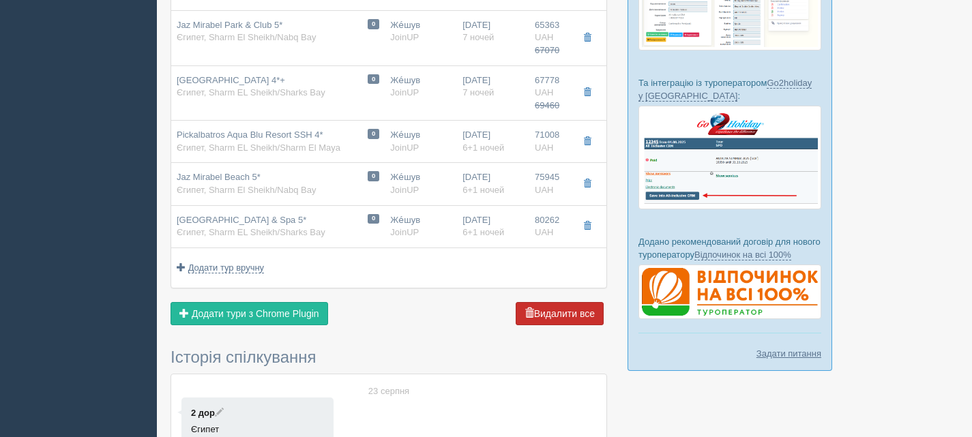
click at [588, 302] on button "Видалити все" at bounding box center [559, 313] width 88 height 23
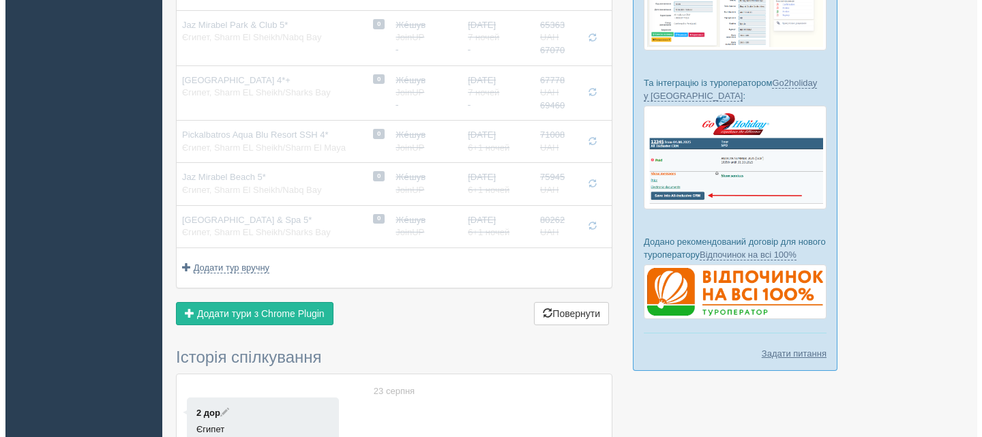
scroll to position [0, 0]
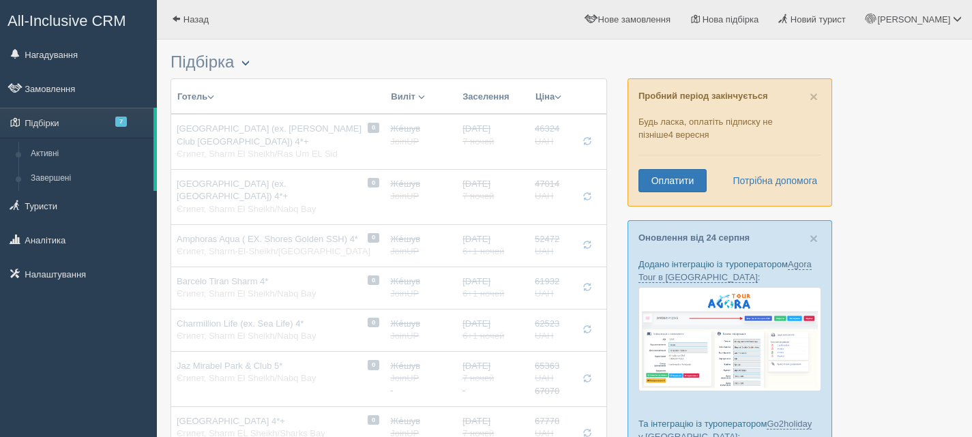
click at [257, 65] on button "button" at bounding box center [245, 63] width 23 height 16
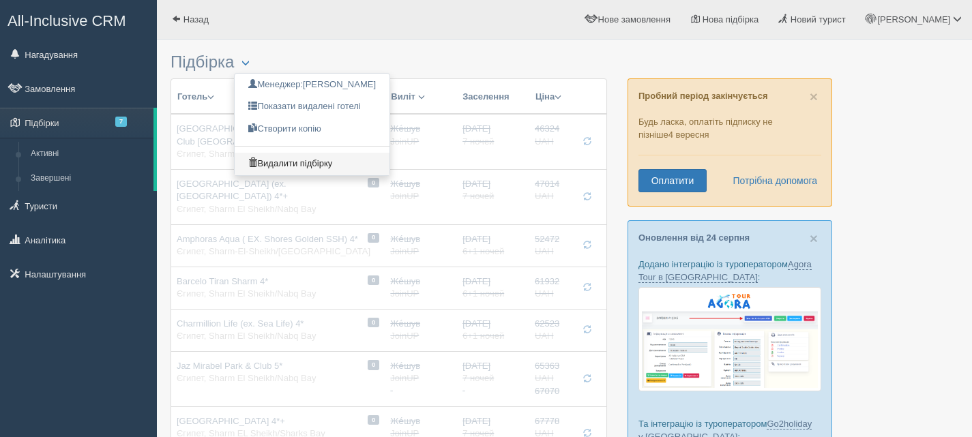
click at [289, 162] on link "Видалити підбірку" at bounding box center [312, 164] width 155 height 22
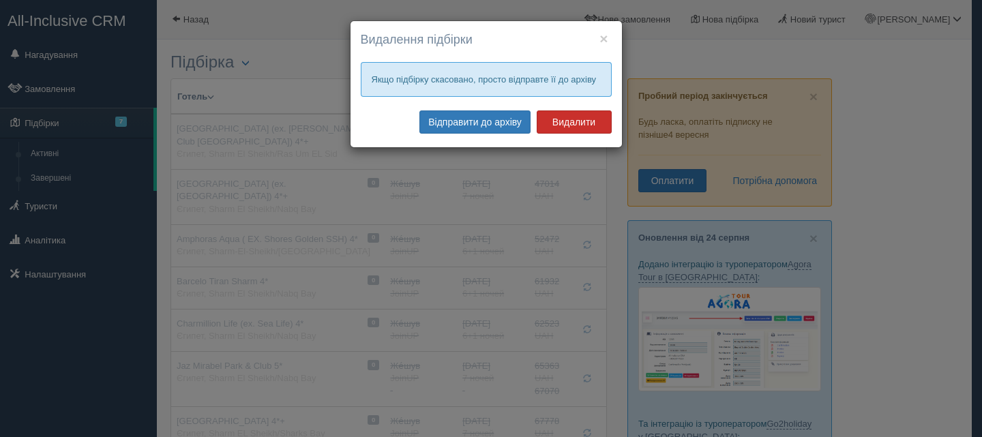
click at [602, 125] on button "Видалити" at bounding box center [574, 121] width 75 height 23
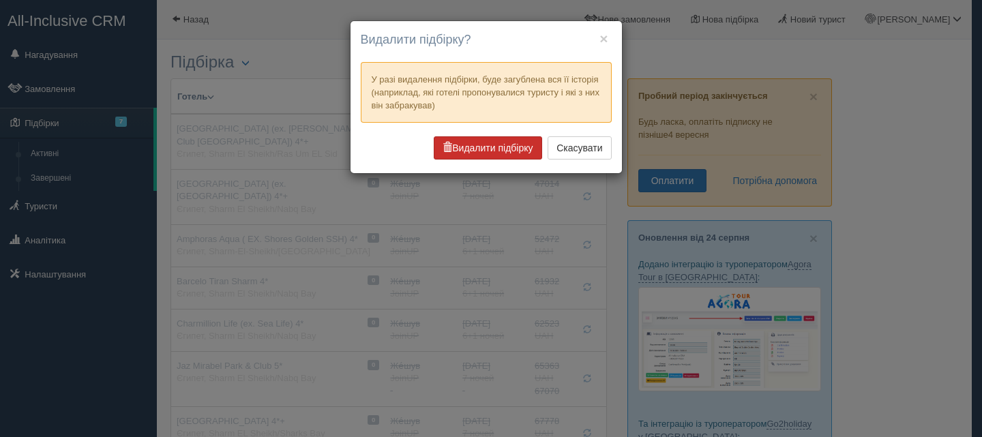
click at [490, 147] on button "Видалити підбірку" at bounding box center [488, 147] width 108 height 23
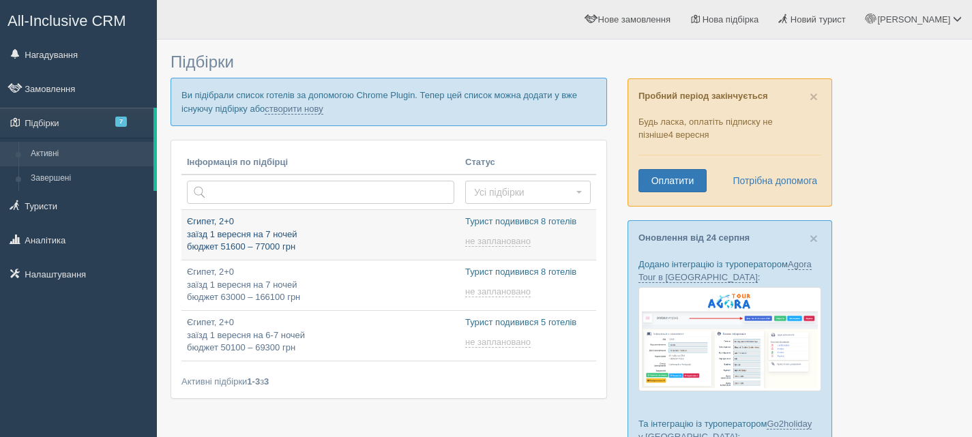
type input "[DATE] 11:20"
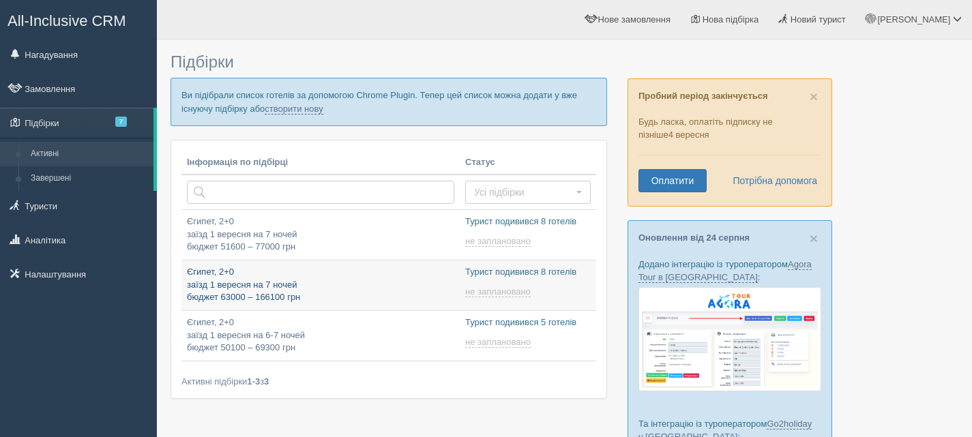
type input "[DATE] 10:10"
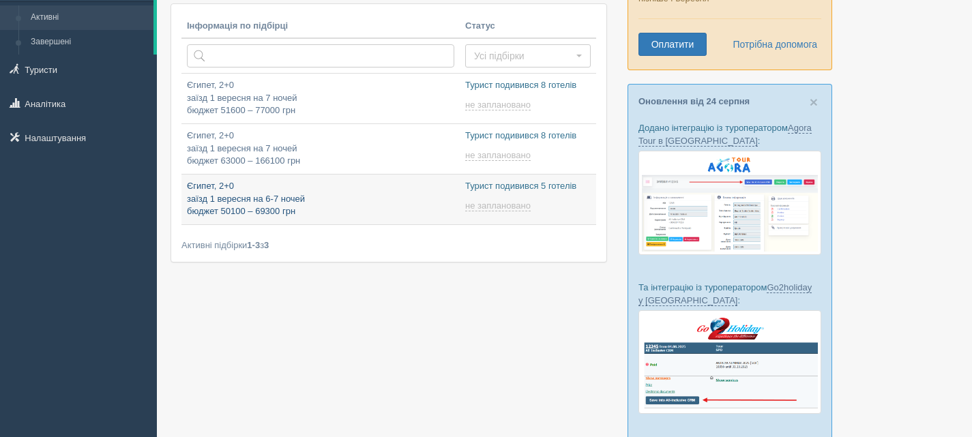
type input "[DATE] 9:35"
click at [342, 195] on p "Єгипет, 2+0 заїзд 1 вересня на 6-7 ночей бюджет 50100 – 69300 грн" at bounding box center [320, 199] width 267 height 38
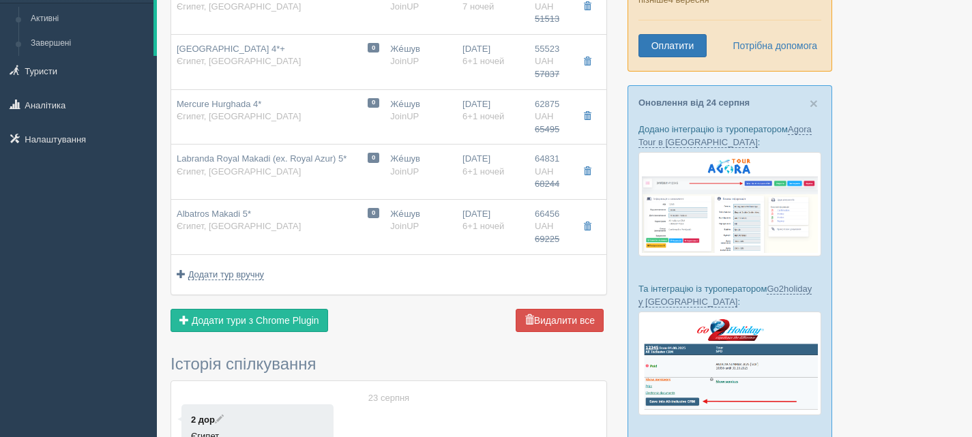
scroll to position [136, 0]
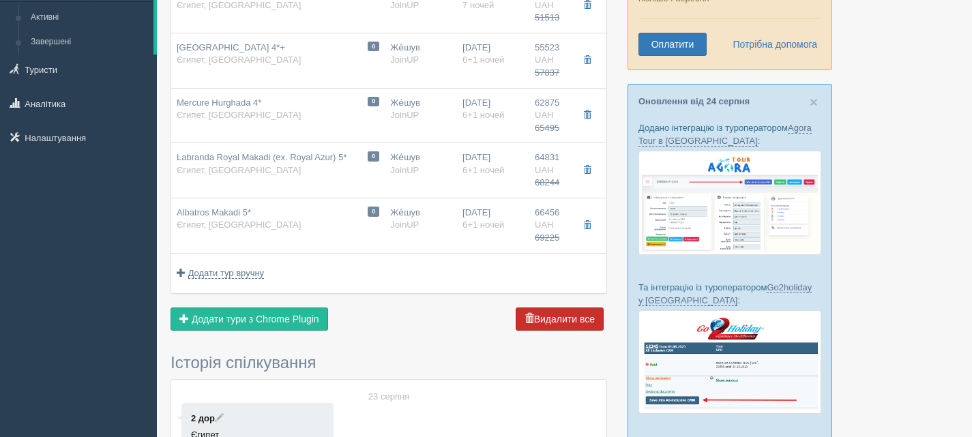
click at [547, 316] on button "Видалити все" at bounding box center [559, 318] width 88 height 23
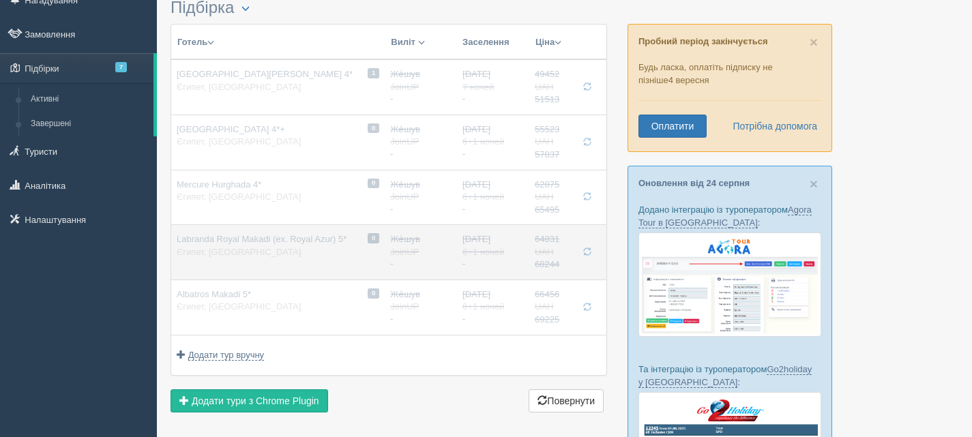
scroll to position [0, 0]
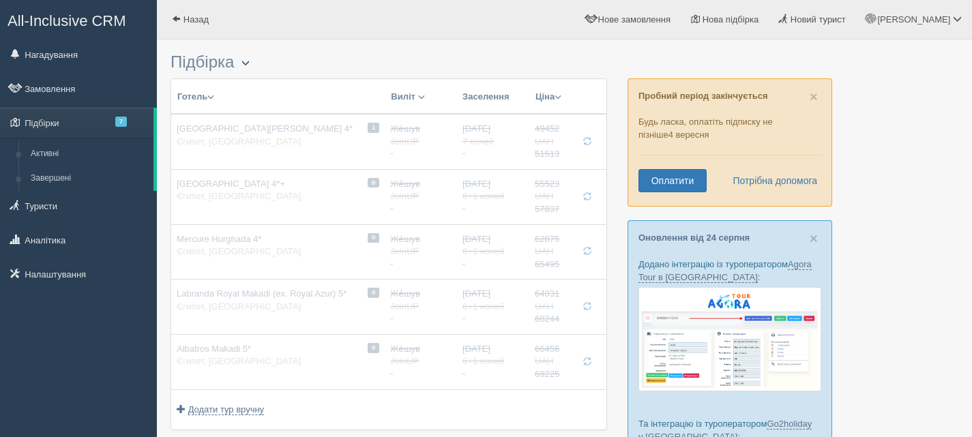
click at [250, 63] on span "button" at bounding box center [245, 63] width 8 height 8
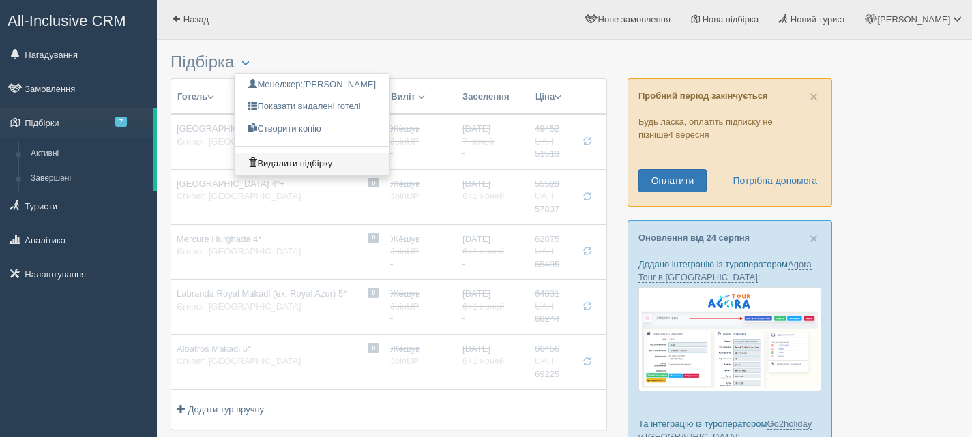
click at [276, 160] on link "Видалити підбірку" at bounding box center [312, 164] width 155 height 22
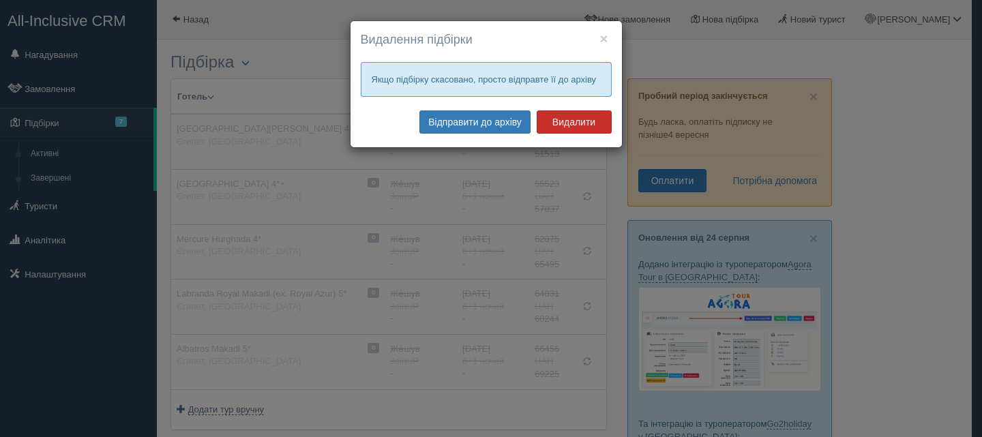
click at [582, 120] on button "Видалити" at bounding box center [574, 121] width 75 height 23
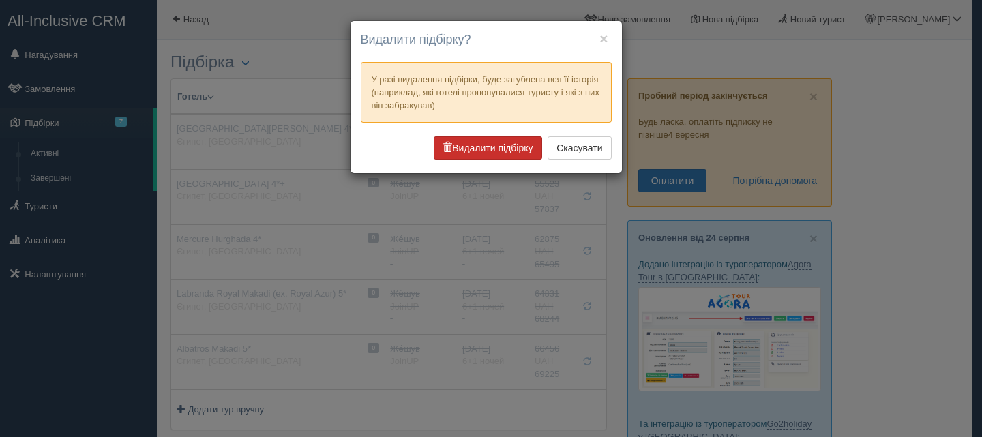
click at [507, 142] on button "Видалити підбірку" at bounding box center [488, 147] width 108 height 23
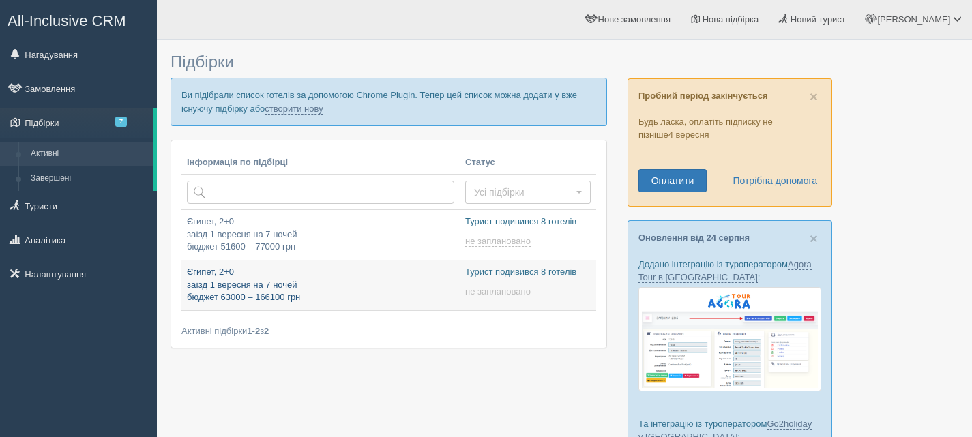
click at [259, 282] on p "Єгипет, 2+0 заїзд 1 вересня на 7 ночей бюджет 63000 – 166100 грн" at bounding box center [320, 285] width 267 height 38
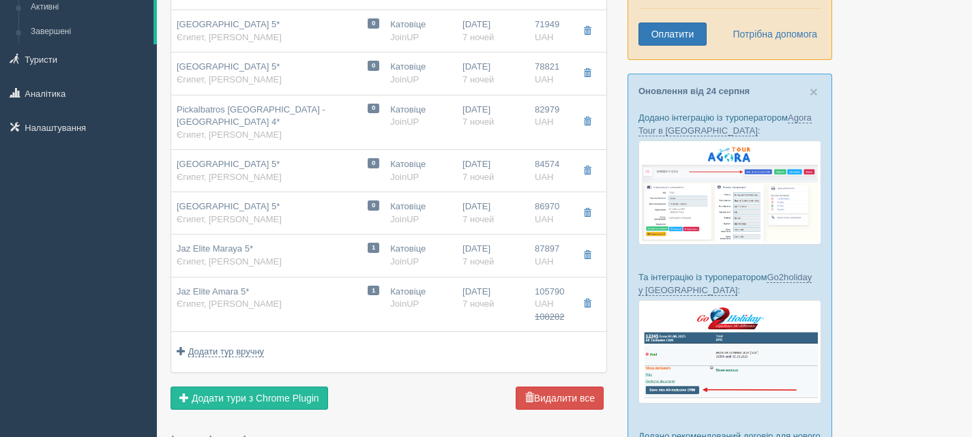
scroll to position [205, 0]
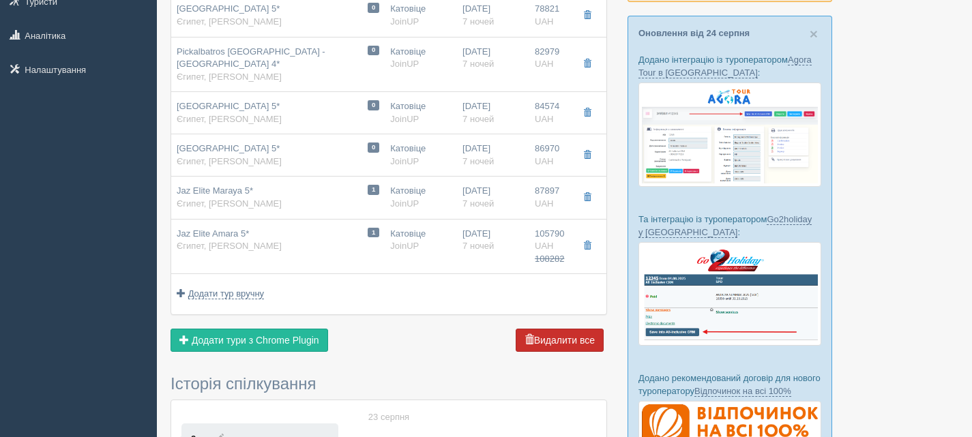
click at [560, 329] on button "Видалити все" at bounding box center [559, 340] width 88 height 23
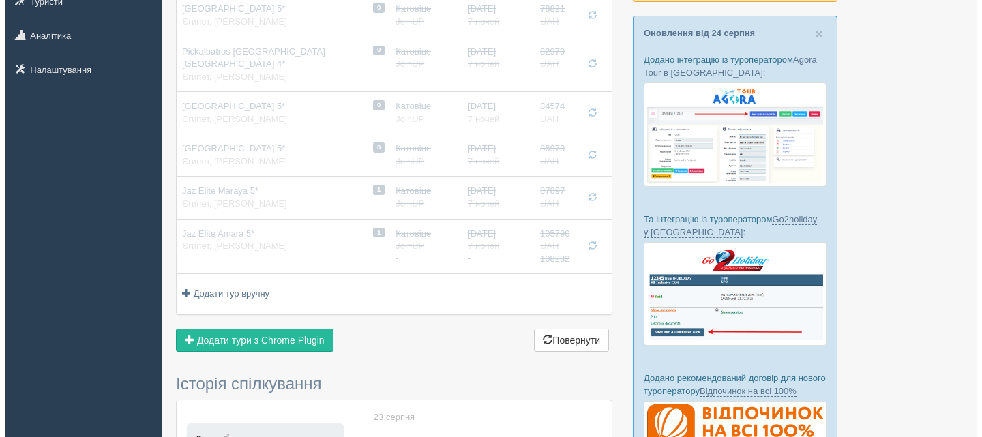
scroll to position [0, 0]
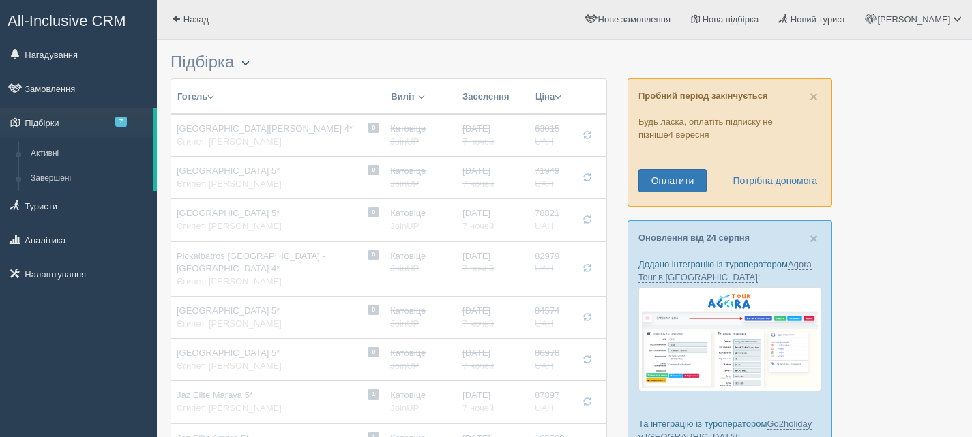
click at [250, 65] on span "button" at bounding box center [245, 63] width 8 height 8
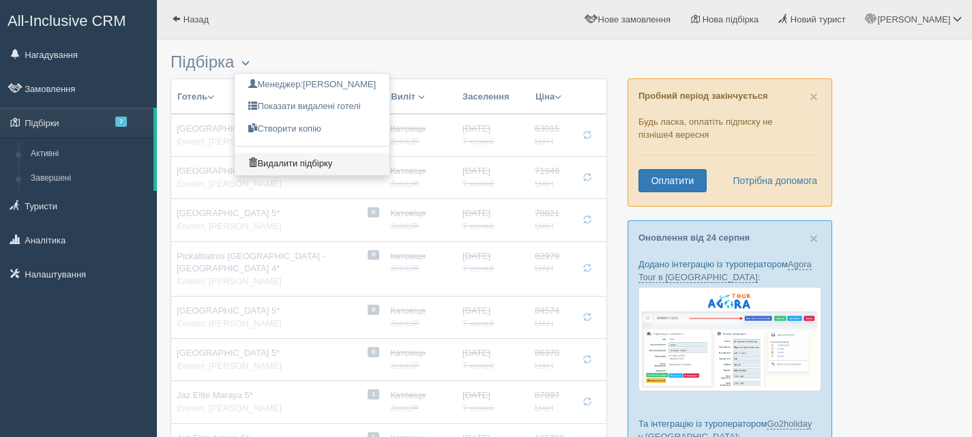
click at [276, 162] on link "Видалити підбірку" at bounding box center [312, 164] width 155 height 22
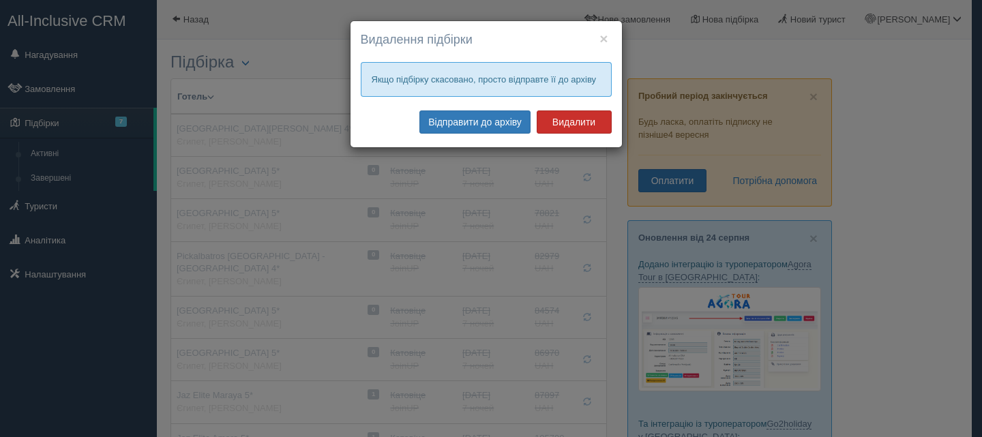
click at [571, 115] on button "Видалити" at bounding box center [574, 121] width 75 height 23
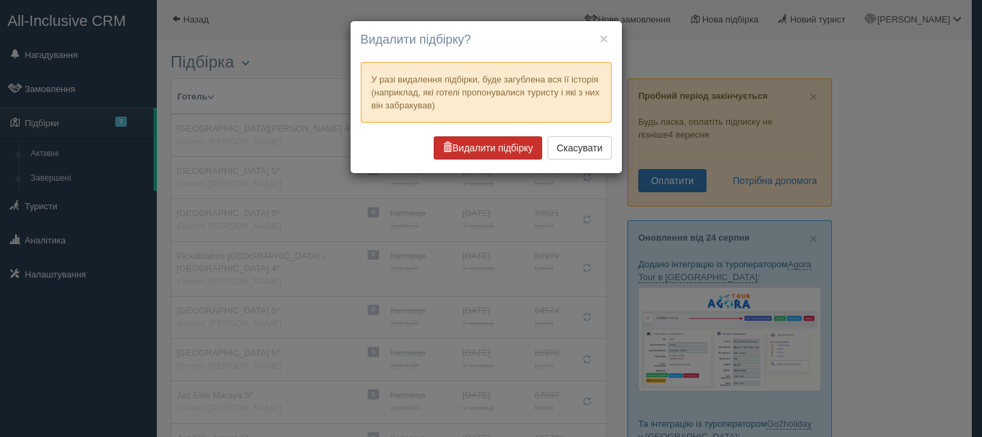
click at [522, 146] on button "Видалити підбірку" at bounding box center [488, 147] width 108 height 23
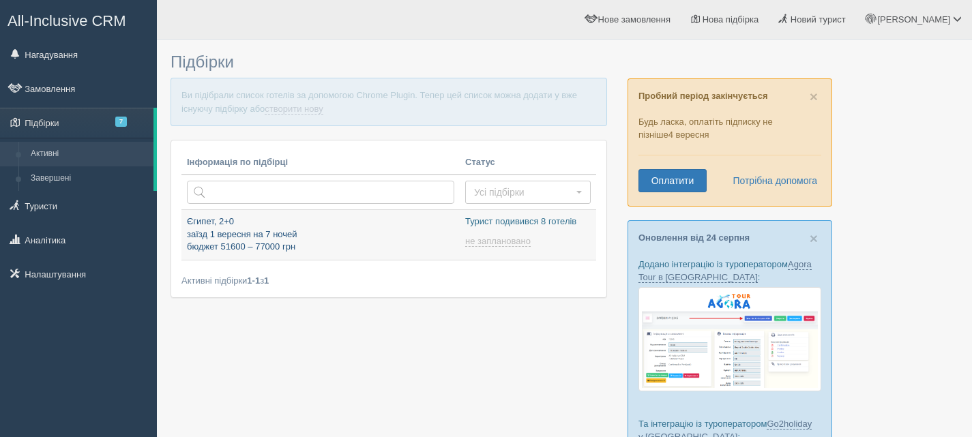
type input "2025-08-29 11:20"
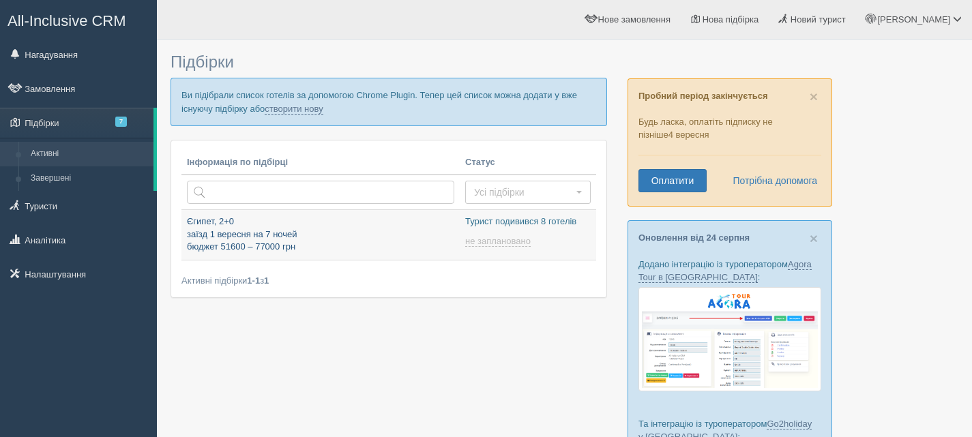
click at [331, 240] on p "Єгипет, 2+0 заїзд 1 вересня на 7 ночей бюджет 51600 – 77000 грн" at bounding box center [320, 234] width 267 height 38
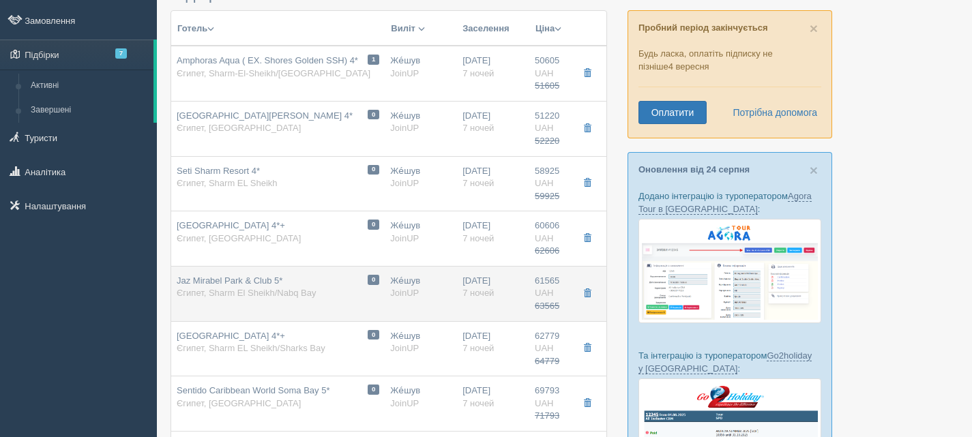
scroll to position [273, 0]
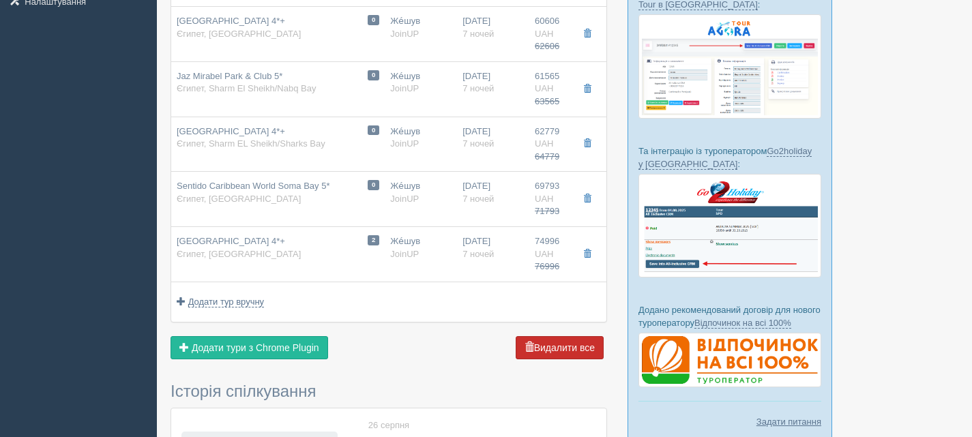
click at [578, 348] on button "Видалити все" at bounding box center [559, 347] width 88 height 23
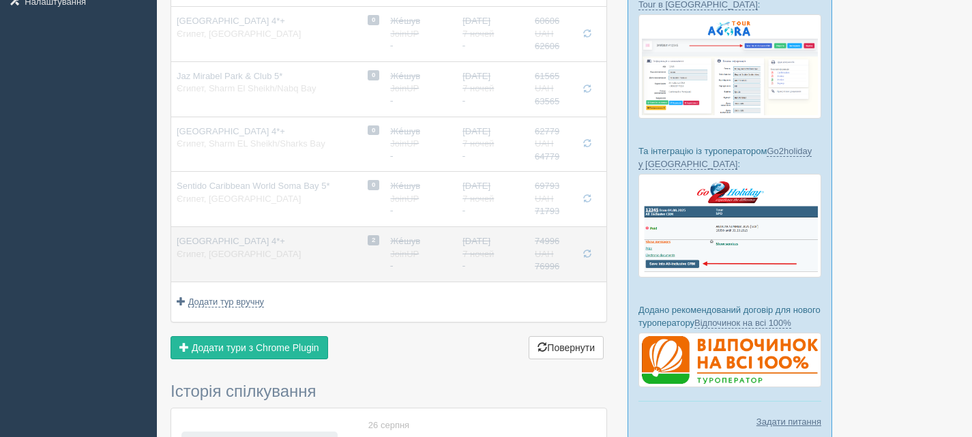
scroll to position [0, 0]
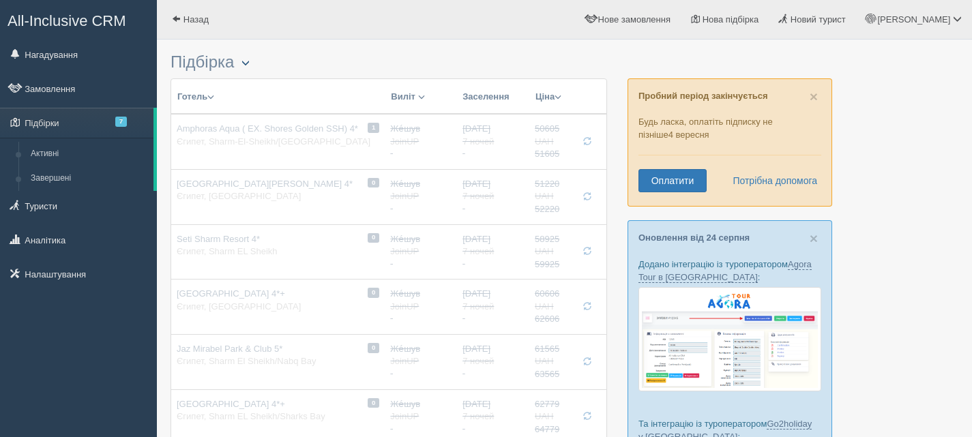
click at [247, 70] on button "button" at bounding box center [245, 63] width 23 height 16
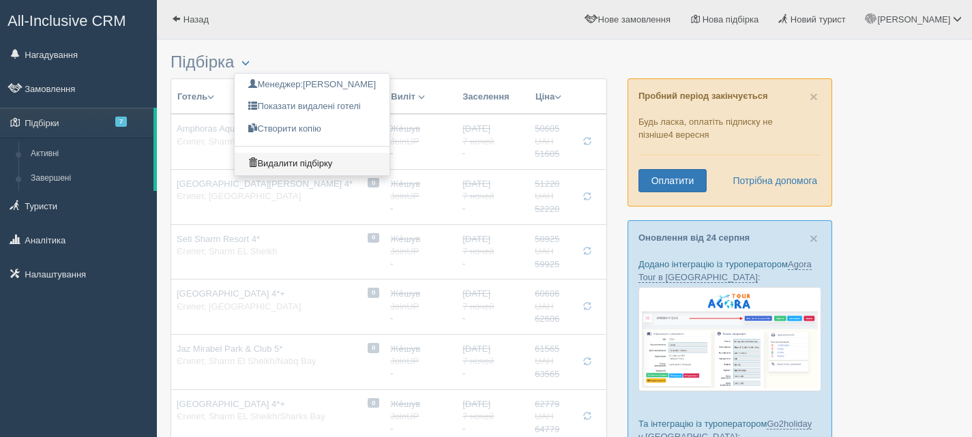
click at [273, 161] on link "Видалити підбірку" at bounding box center [312, 164] width 155 height 22
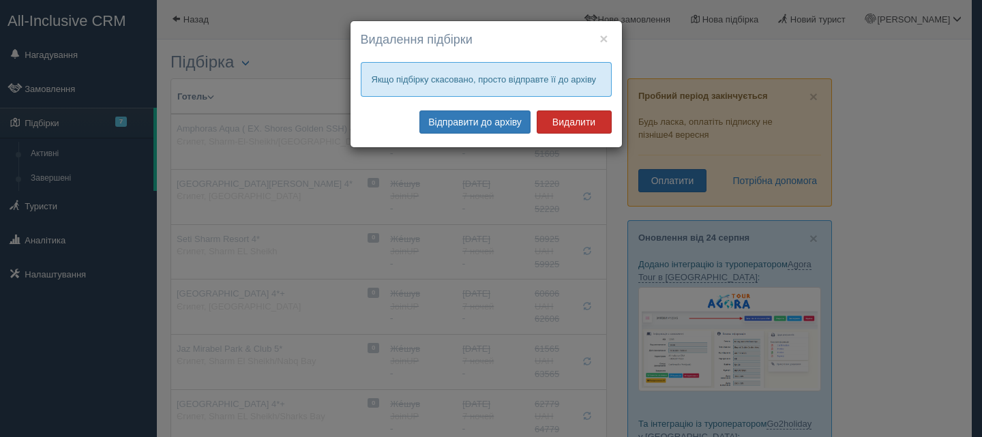
click at [584, 122] on button "Видалити" at bounding box center [574, 121] width 75 height 23
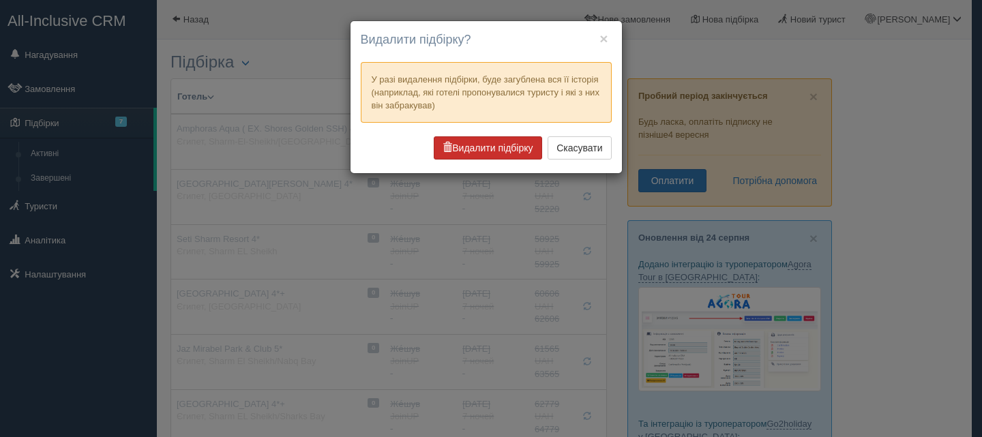
click at [505, 149] on button "Видалити підбірку" at bounding box center [488, 147] width 108 height 23
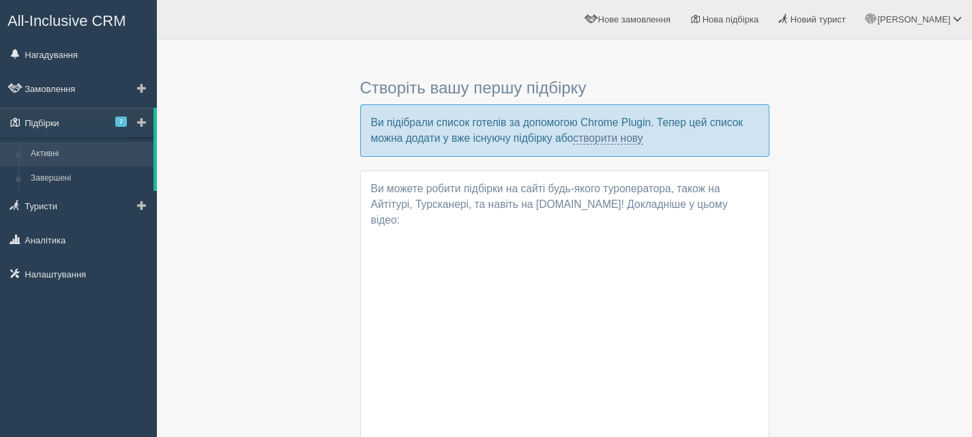
click at [53, 119] on link "Підбірки 7" at bounding box center [76, 123] width 153 height 30
click at [50, 149] on link "Активні" at bounding box center [89, 154] width 129 height 25
click at [51, 175] on link "Завершені" at bounding box center [89, 178] width 129 height 25
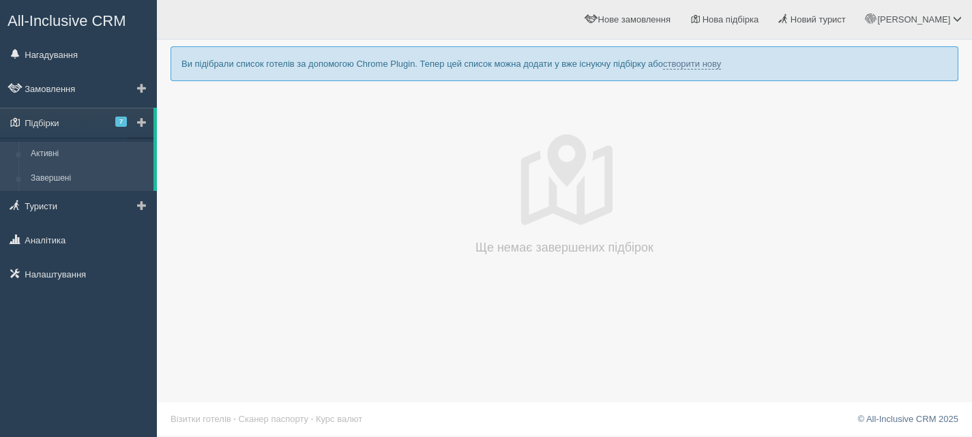
click at [48, 157] on link "Активні" at bounding box center [89, 154] width 129 height 25
